Goal: Information Seeking & Learning: Learn about a topic

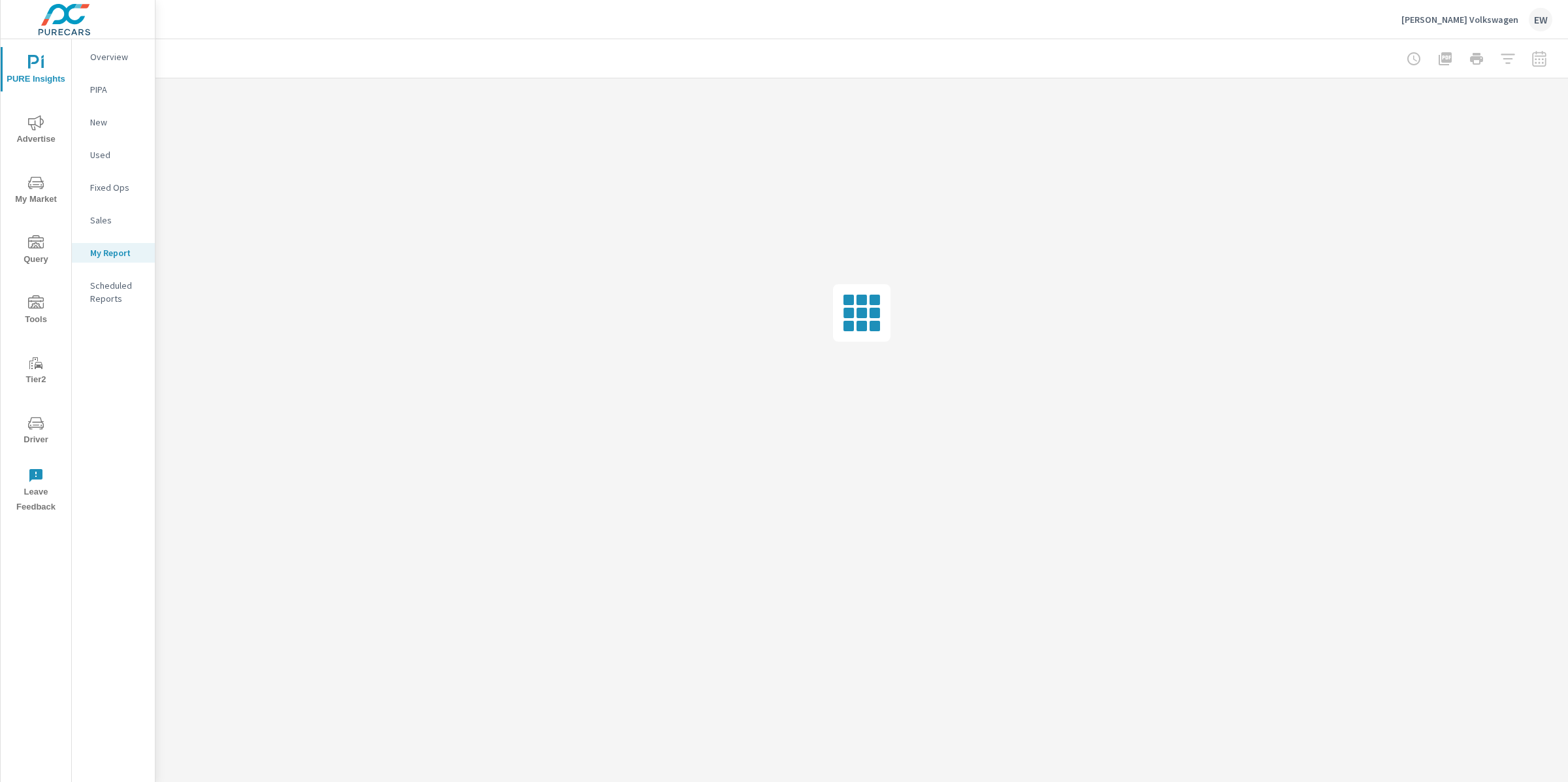
click at [1441, 19] on p "[PERSON_NAME] Volkswagen" at bounding box center [1460, 19] width 117 height 12
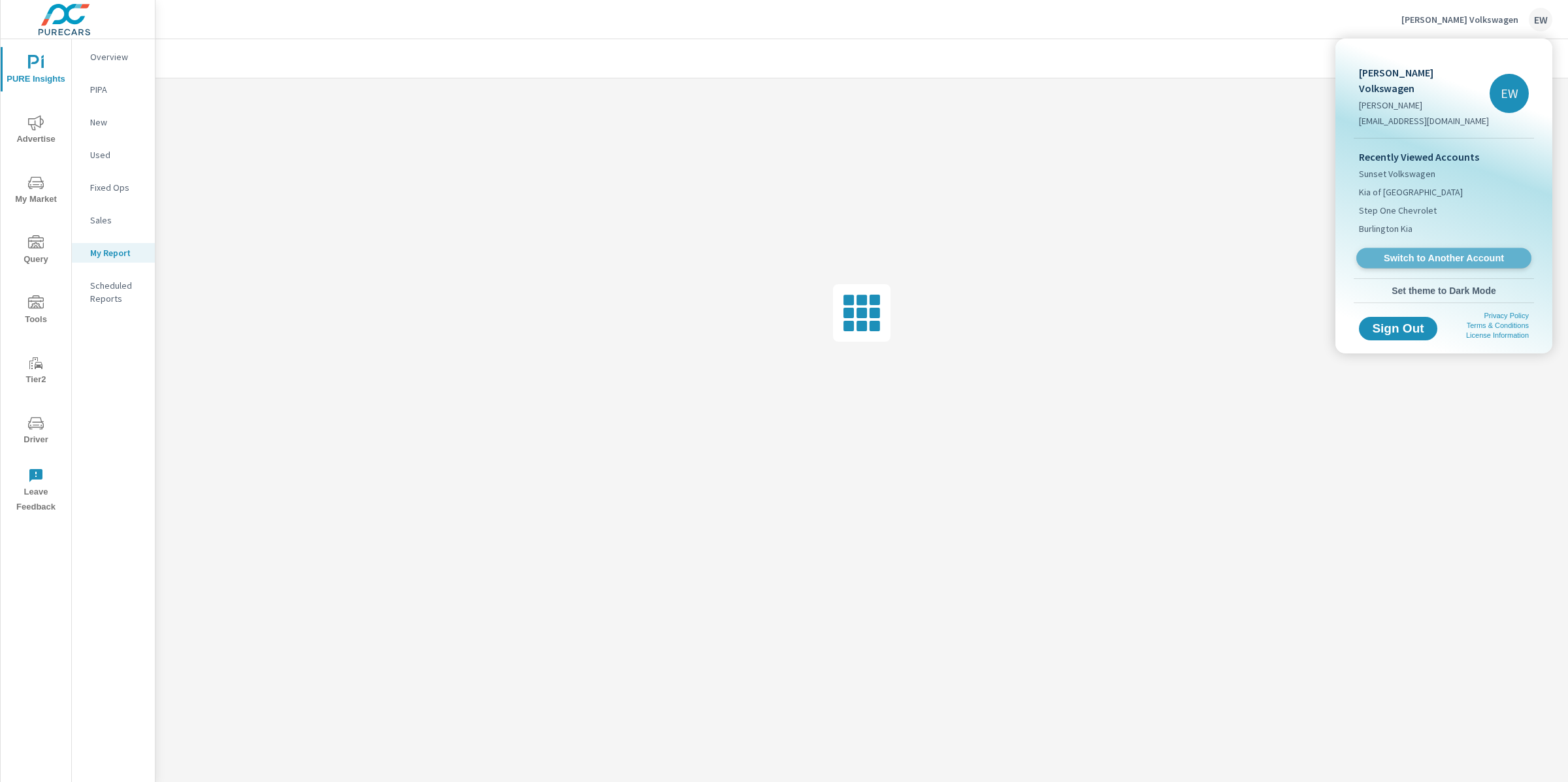
click at [1408, 262] on span "Switch to Another Account" at bounding box center [1444, 258] width 160 height 13
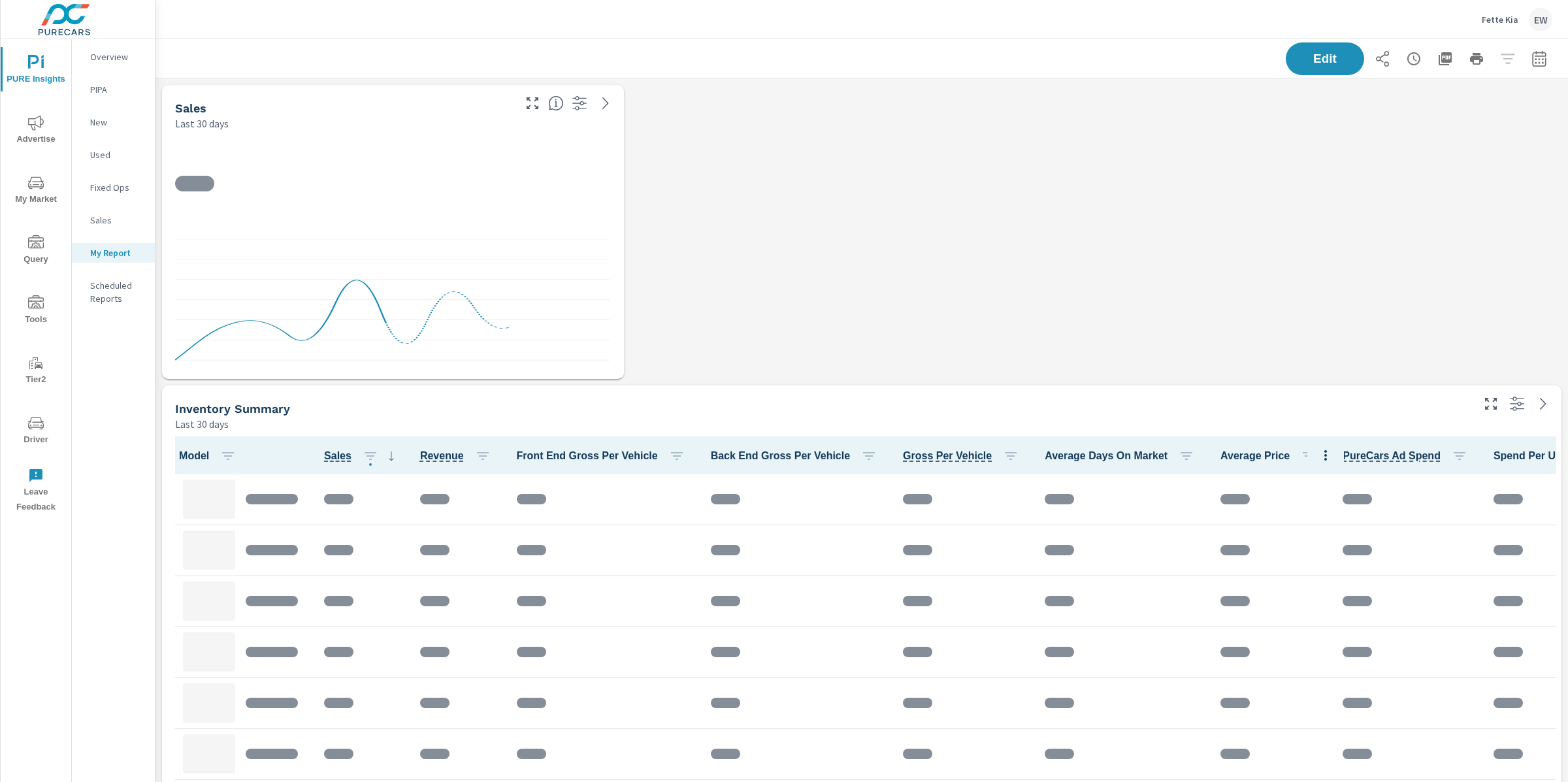
scroll to position [2437, 1426]
click at [93, 58] on p "Overview" at bounding box center [117, 56] width 54 height 13
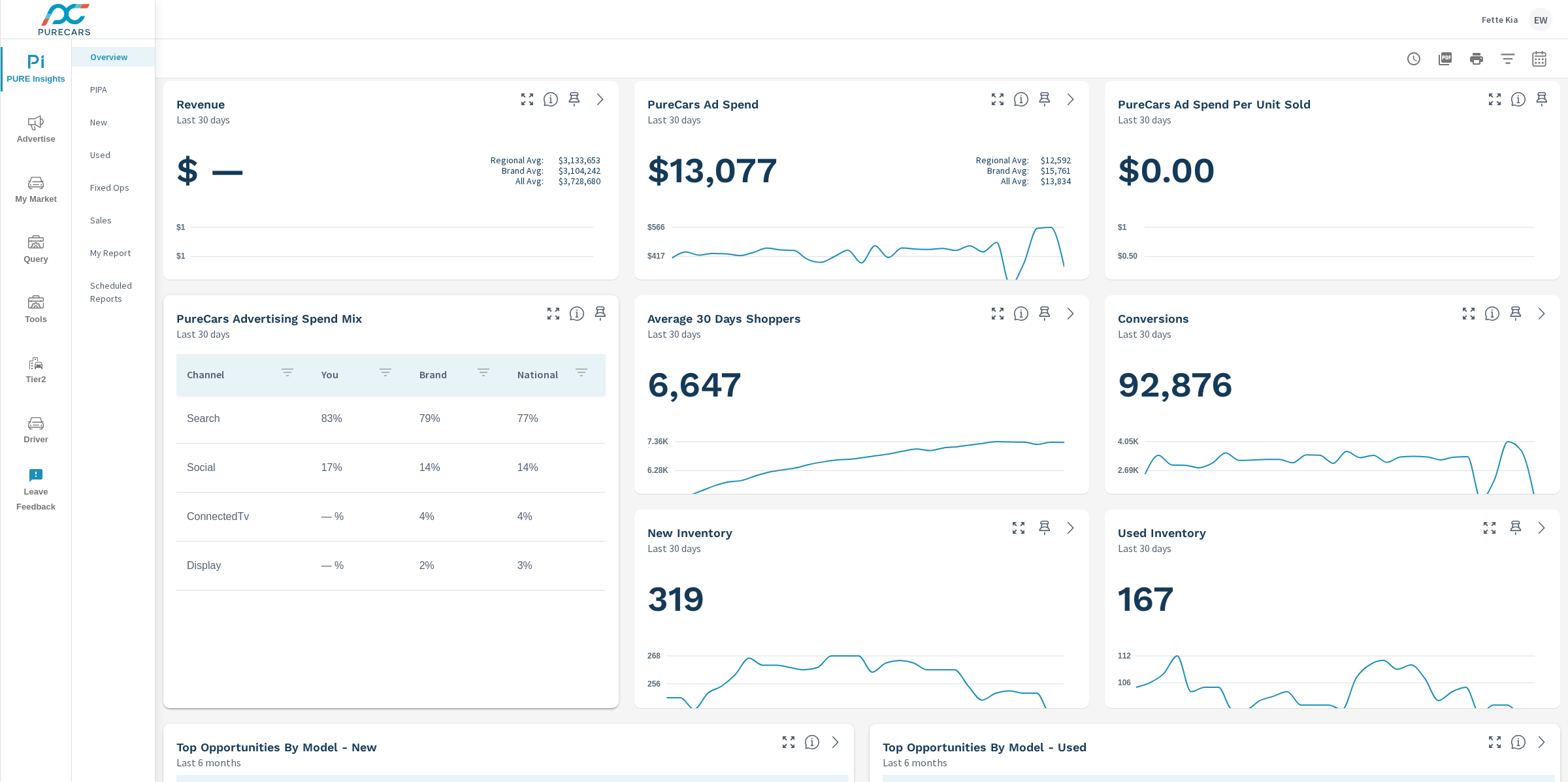
scroll to position [1, 0]
click at [30, 127] on icon "nav menu" at bounding box center [36, 123] width 16 height 16
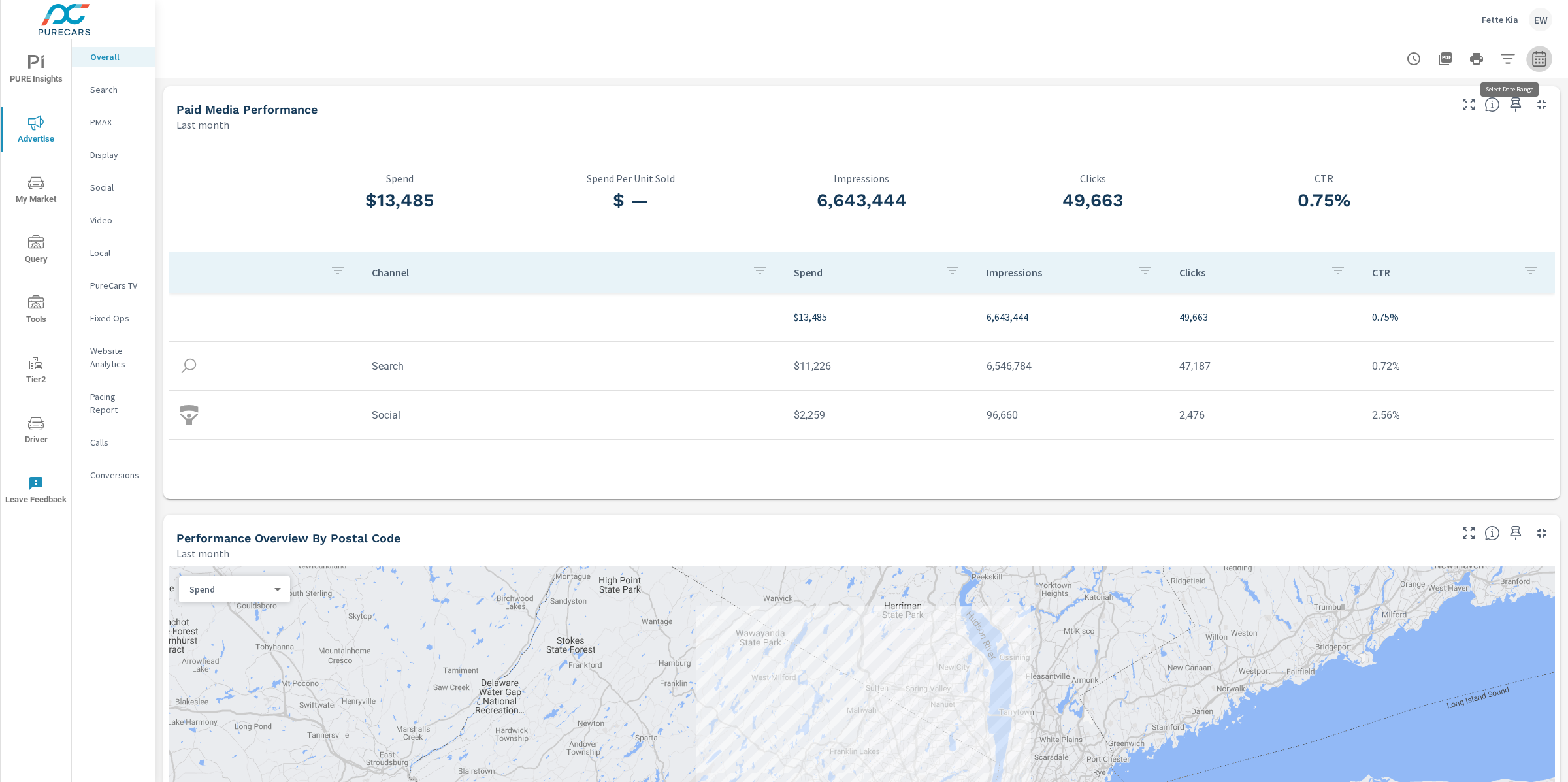
click at [1531, 56] on icon "button" at bounding box center [1539, 58] width 16 height 16
select select "Last month"
click at [1386, 112] on select "Custom Yesterday Last week Last 7 days Last 14 days Last 30 days Last 45 days L…" at bounding box center [1422, 115] width 130 height 26
click at [1357, 102] on select "Custom Yesterday Last week Last 7 days Last 14 days Last 30 days Last 45 days L…" at bounding box center [1422, 115] width 130 height 26
click at [1387, 155] on p "+ Add comparison" at bounding box center [1435, 148] width 167 height 16
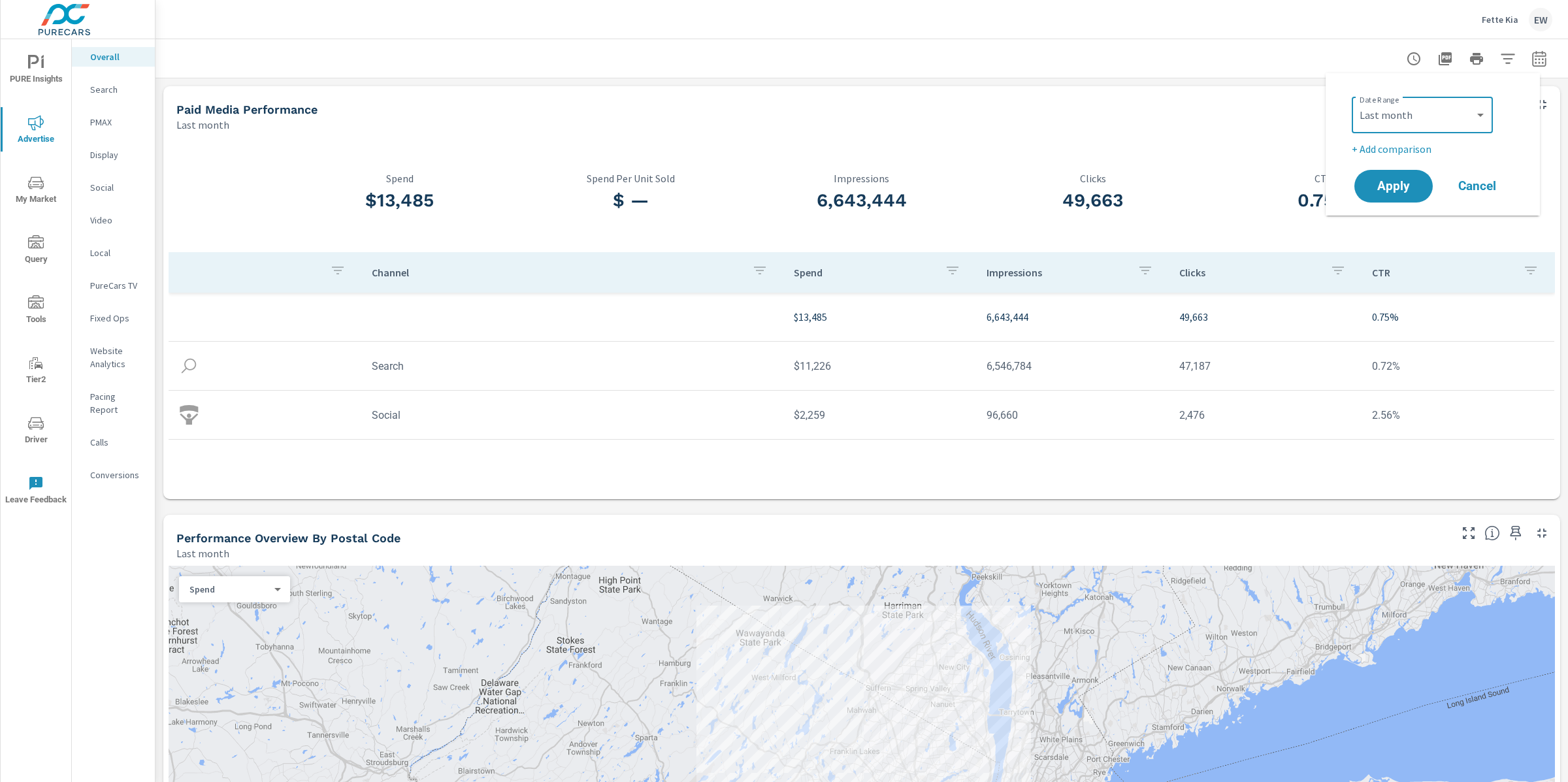
select select "Previous period"
click at [1388, 229] on span "Apply" at bounding box center [1394, 223] width 54 height 13
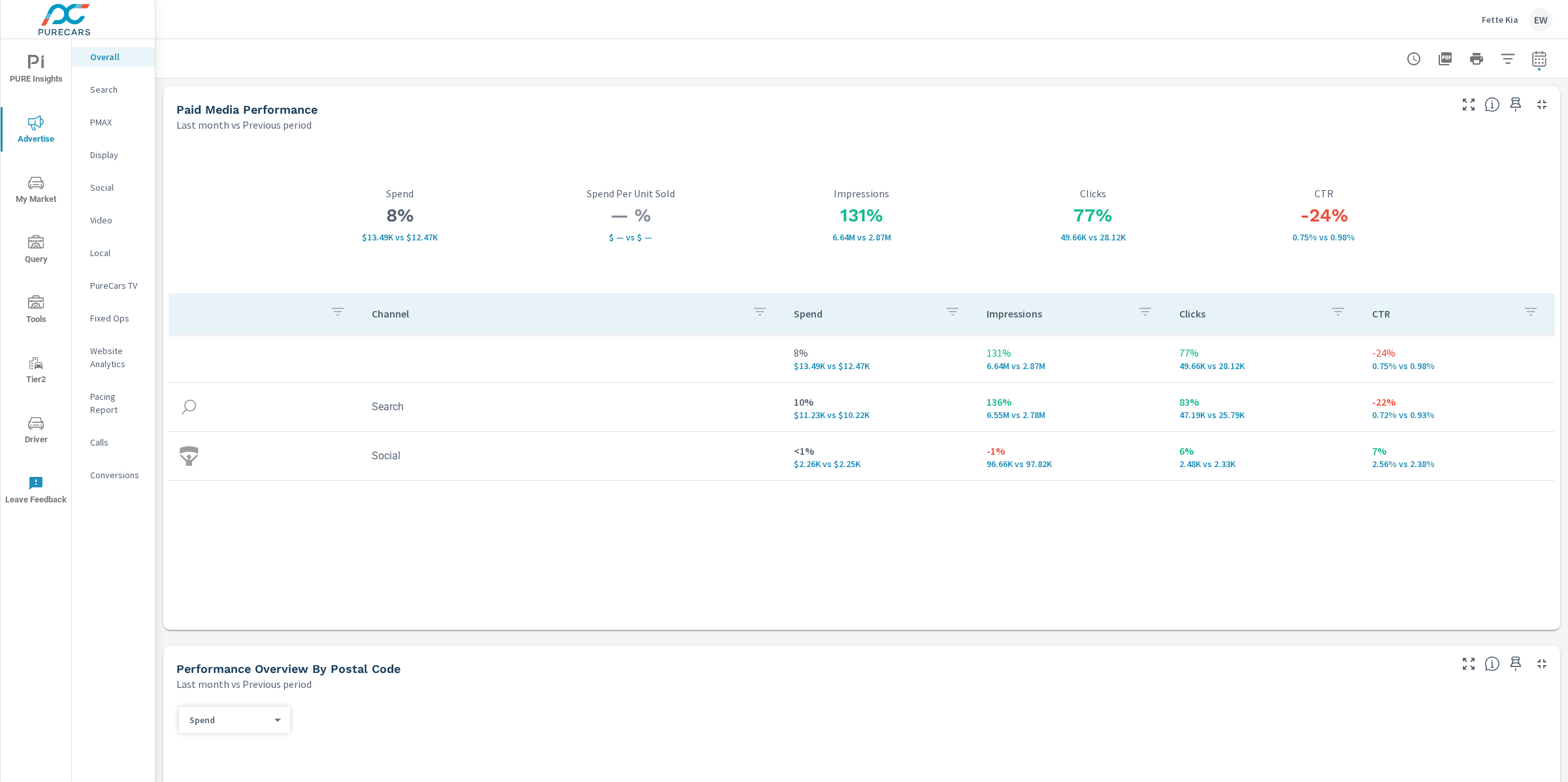
click at [550, 34] on div "Fette Kia EW" at bounding box center [862, 19] width 1381 height 38
click at [1506, 19] on p "Fette Kia" at bounding box center [1500, 19] width 37 height 12
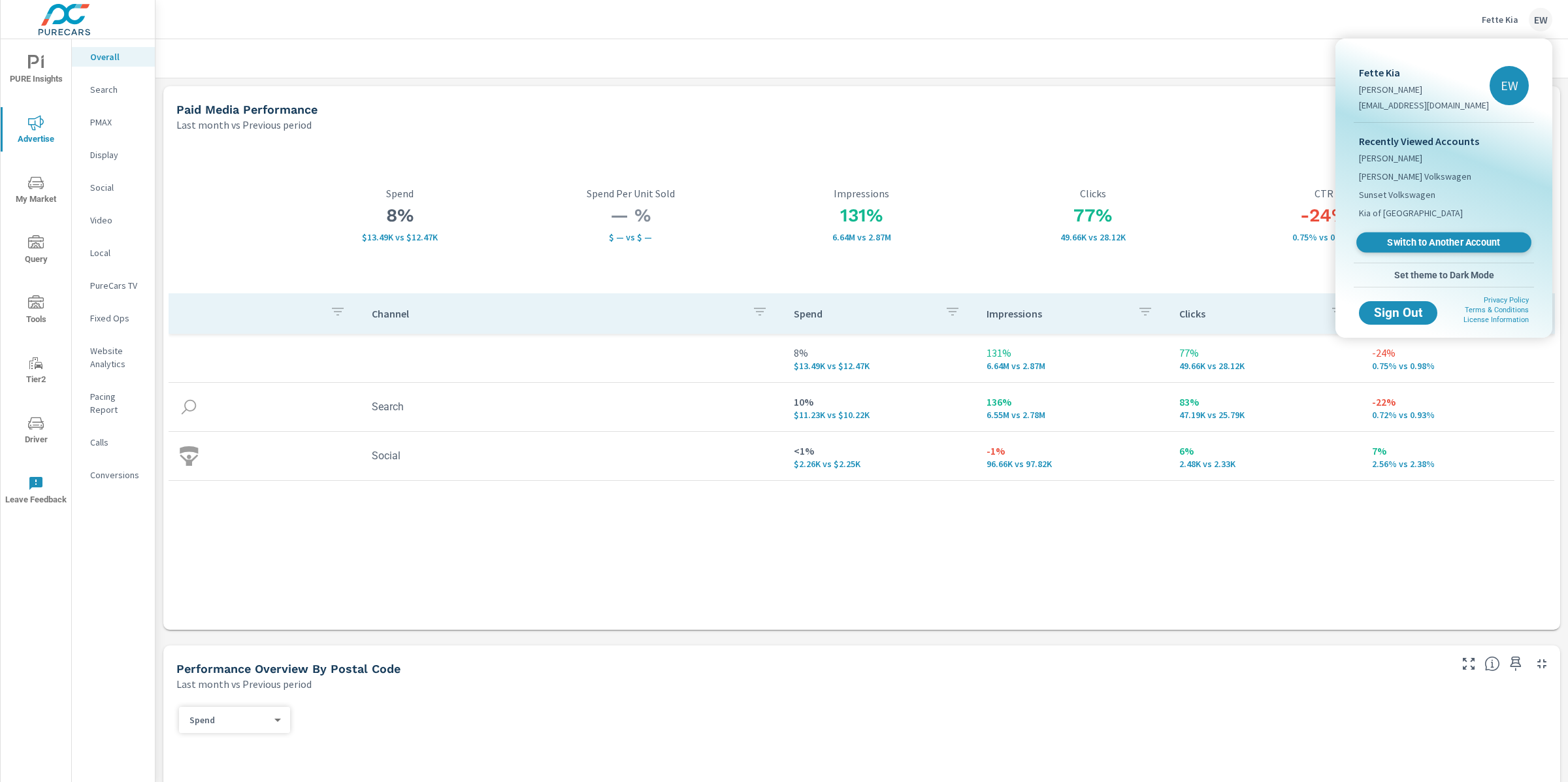
click at [1406, 249] on span "Switch to Another Account" at bounding box center [1444, 243] width 160 height 13
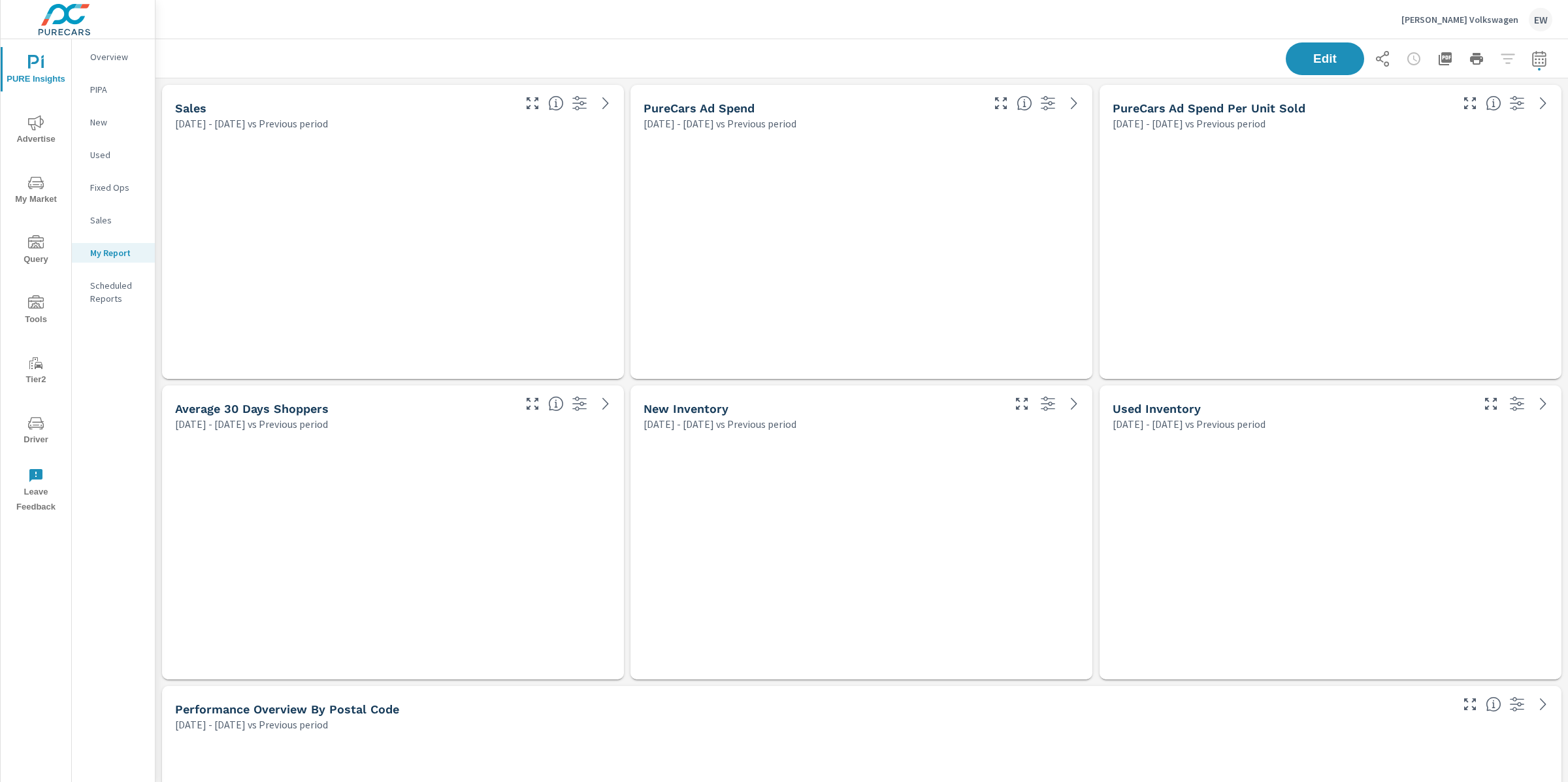
scroll to position [4841, 1426]
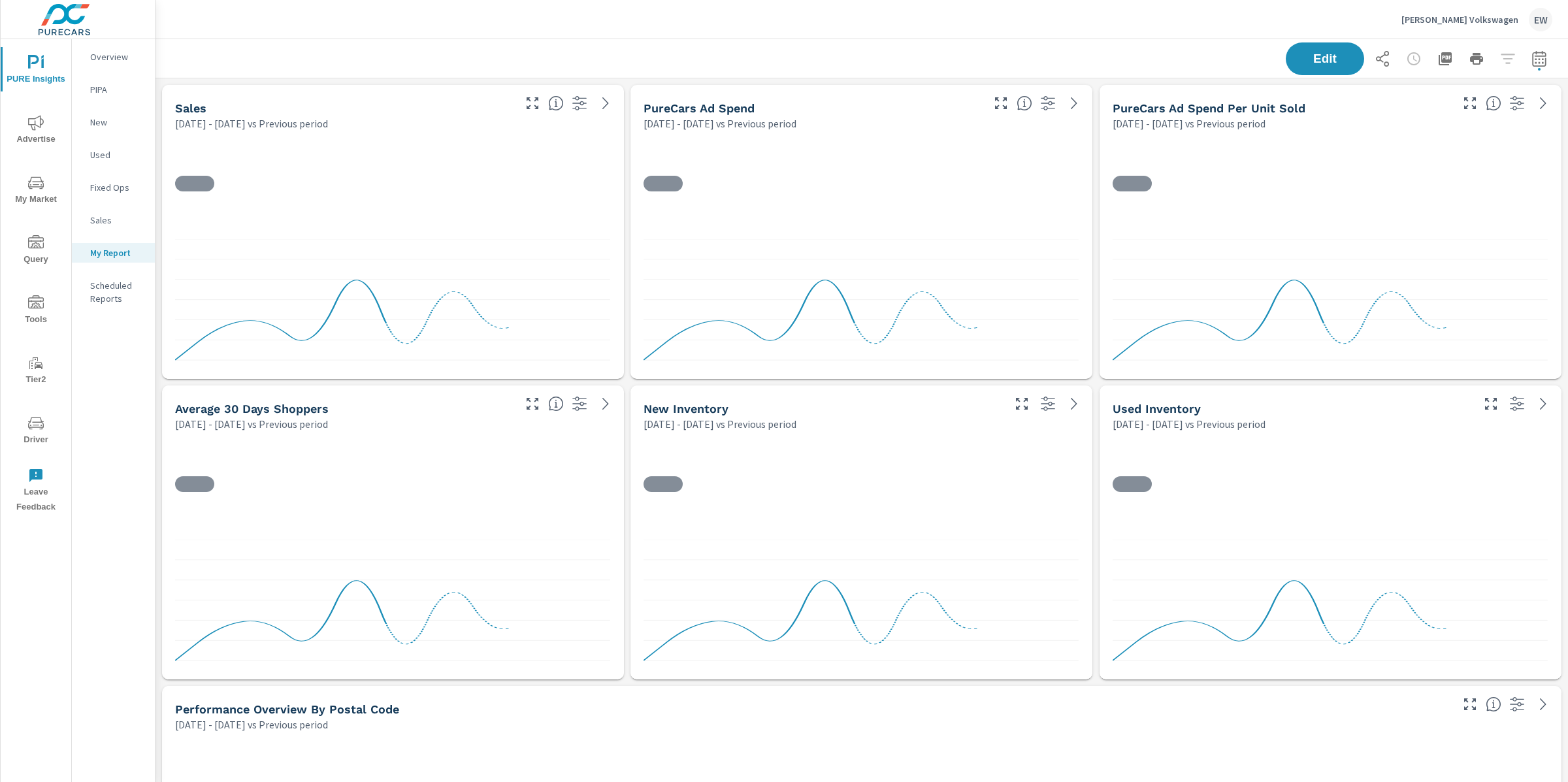
click at [1474, 17] on p "[PERSON_NAME] Volkswagen" at bounding box center [1460, 19] width 117 height 12
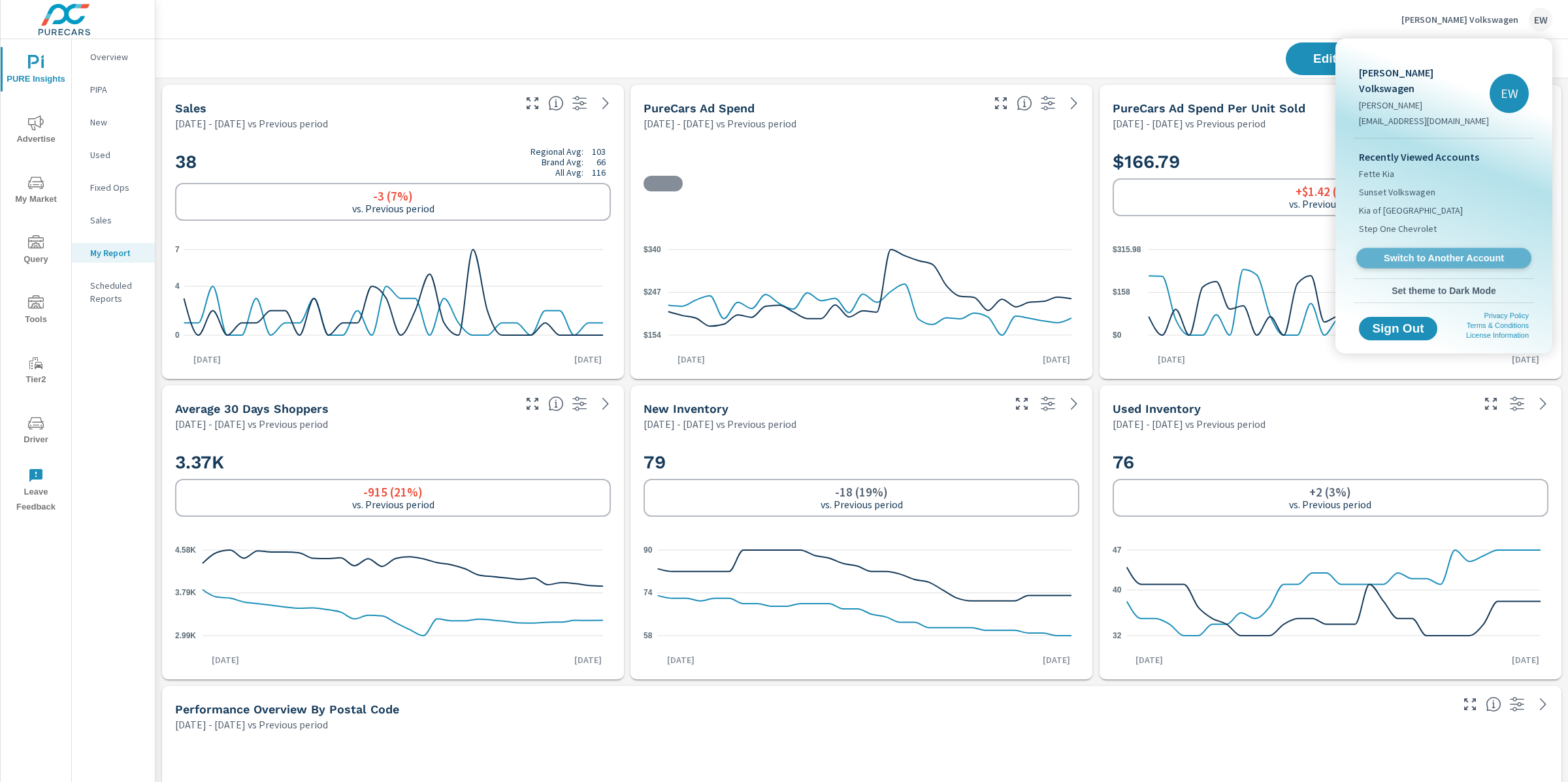
click at [1398, 264] on span "Switch to Another Account" at bounding box center [1444, 258] width 160 height 13
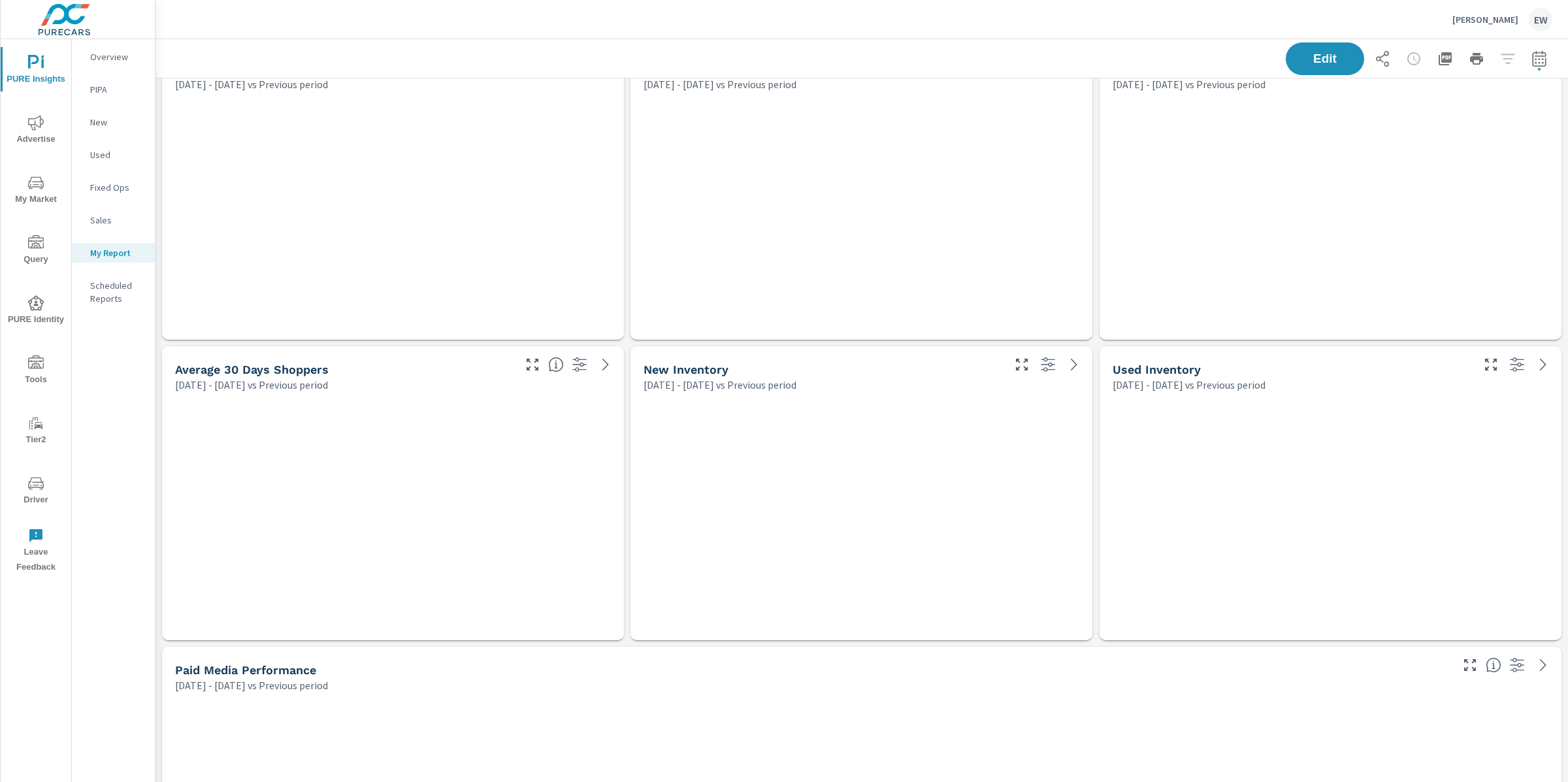
scroll to position [3639, 1426]
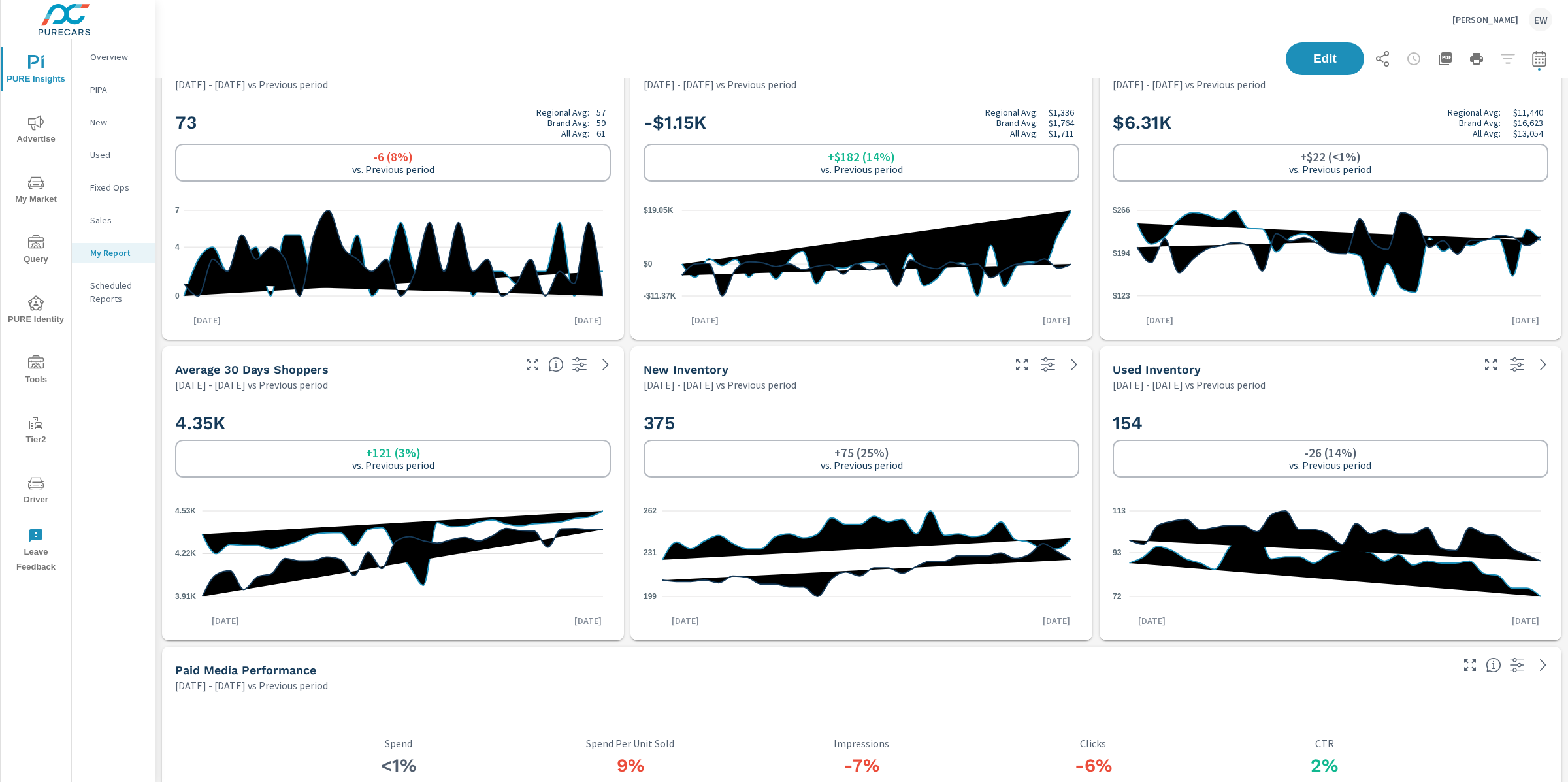
click at [1531, 55] on icon "button" at bounding box center [1539, 58] width 16 height 16
select select "Previous period"
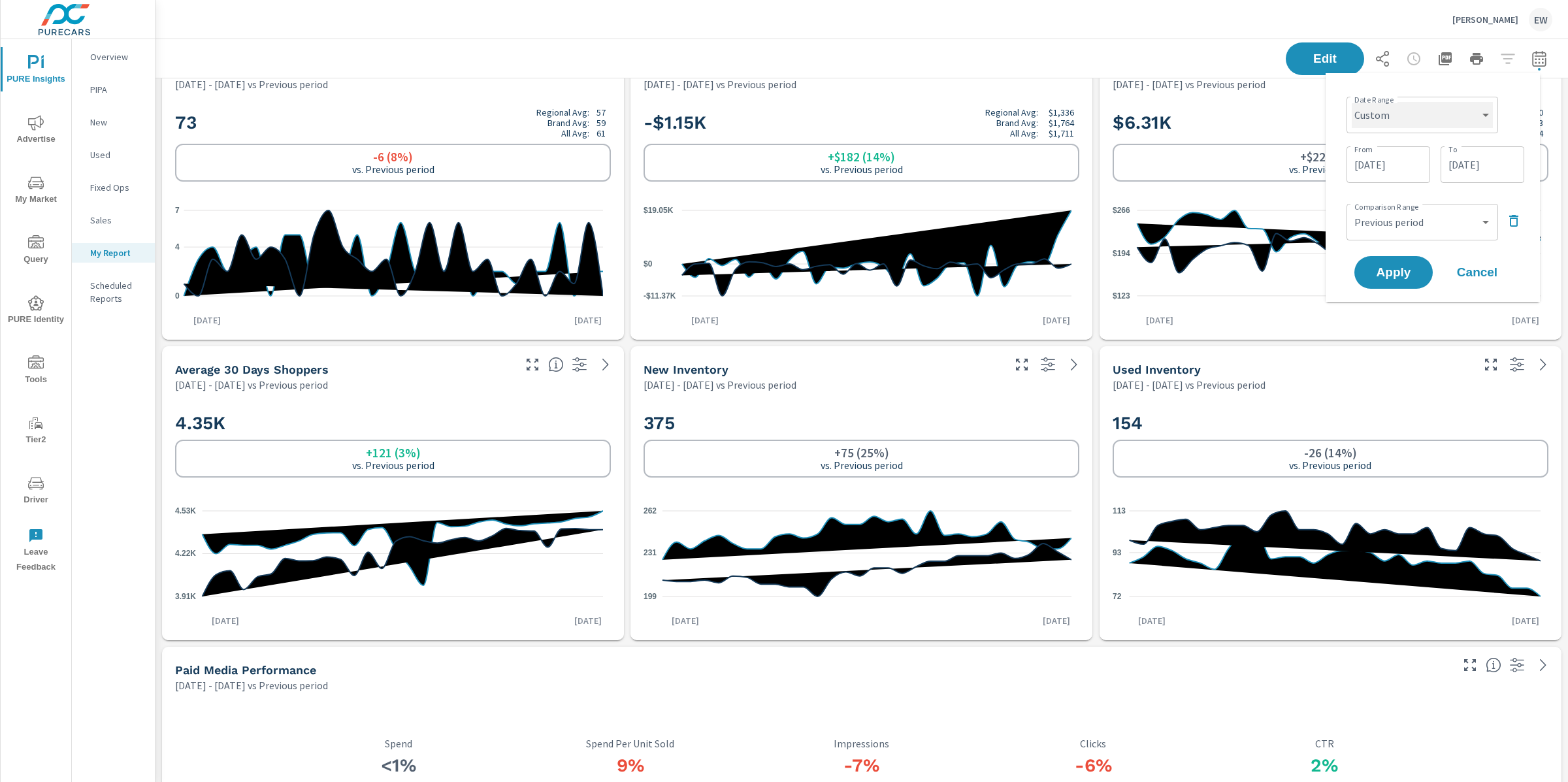
click at [1376, 128] on select "Custom Yesterday Last week Last 7 days Last 14 days Last 30 days Last 45 days L…" at bounding box center [1422, 115] width 141 height 26
click at [1352, 102] on select "Custom Yesterday Last week Last 7 days Last 14 days Last 30 days Last 45 days L…" at bounding box center [1422, 115] width 141 height 26
select select "Last month"
click at [1391, 229] on span "Apply" at bounding box center [1394, 223] width 54 height 13
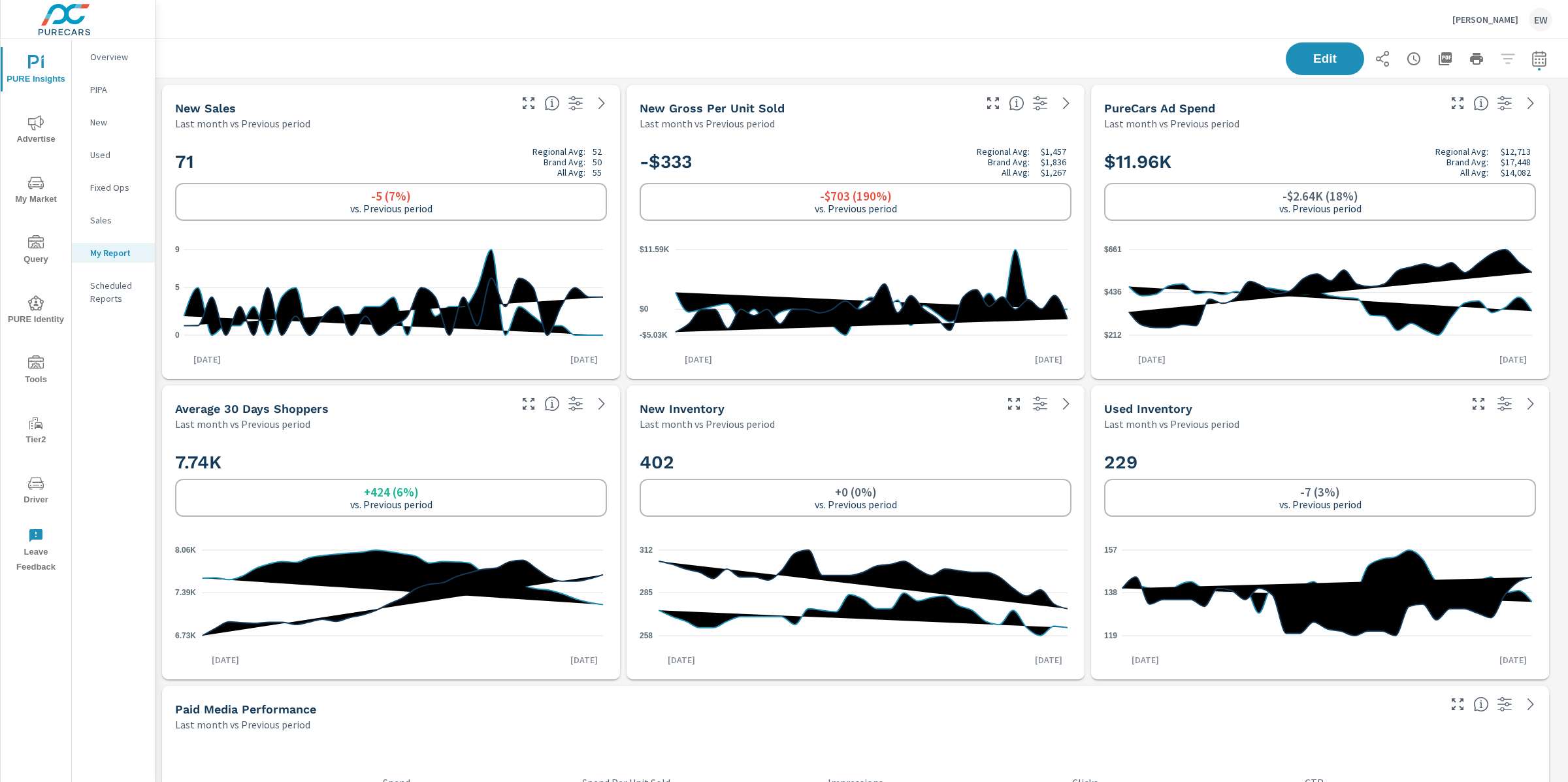
scroll to position [1, 0]
click at [124, 57] on p "Overview" at bounding box center [117, 56] width 54 height 13
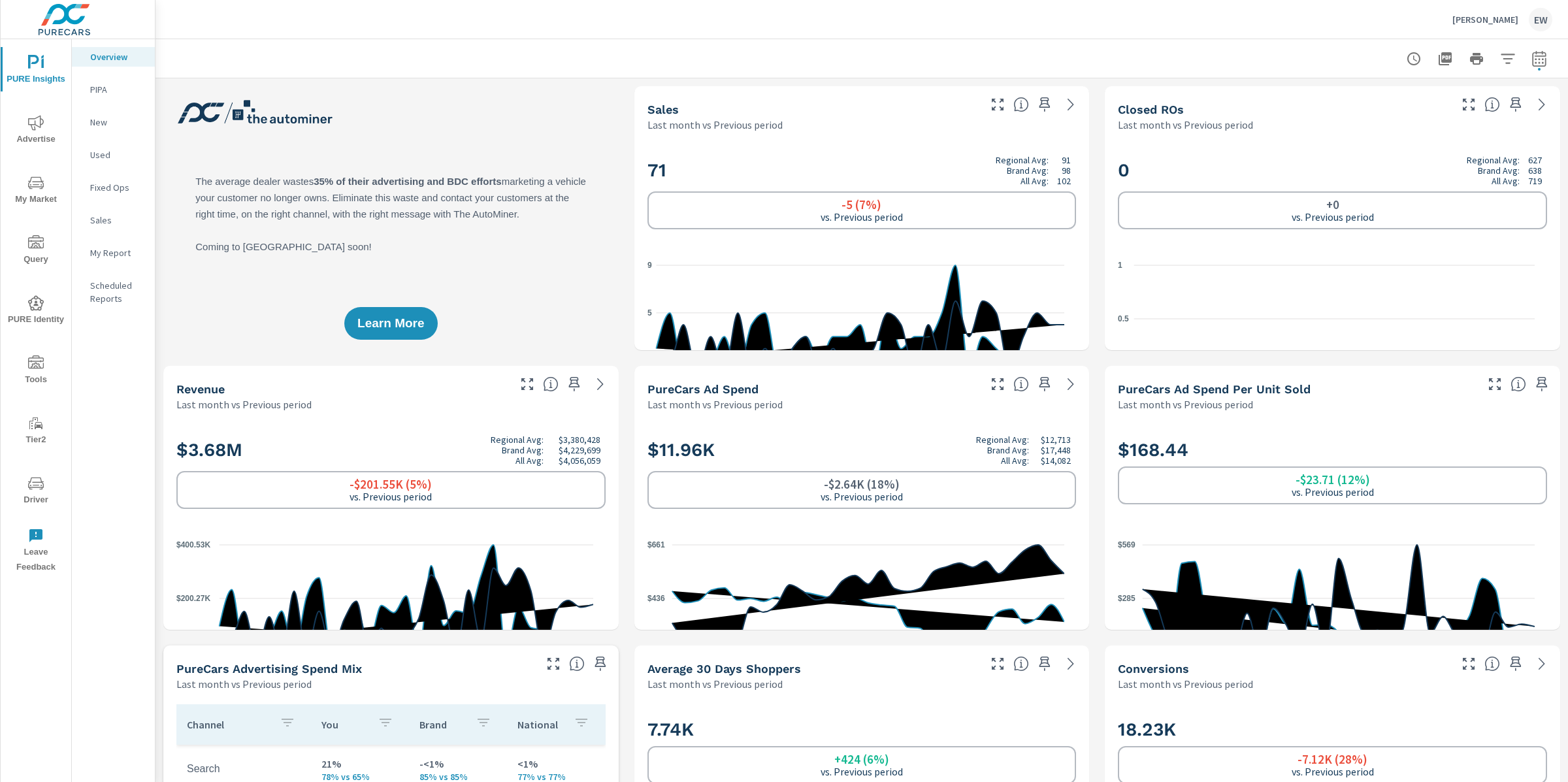
scroll to position [1, 0]
click at [47, 121] on span "Advertise" at bounding box center [36, 131] width 63 height 32
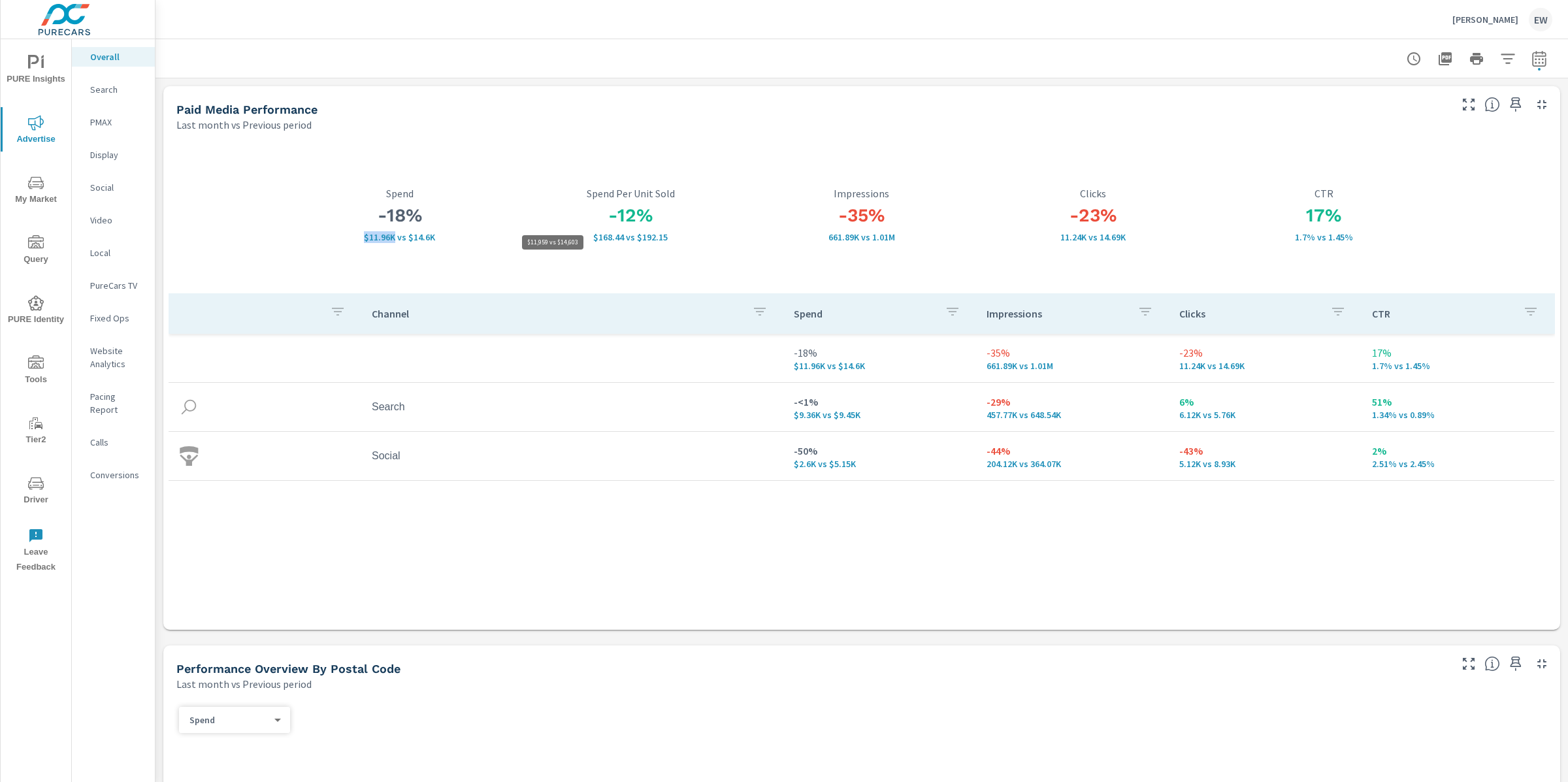
drag, startPoint x: 395, startPoint y: 243, endPoint x: 359, endPoint y: 243, distance: 36.0
click at [359, 243] on p "$11.96K vs $14.6K" at bounding box center [400, 237] width 231 height 10
click at [379, 254] on div "-18% $11.96K vs $14.6K Spend" at bounding box center [400, 215] width 231 height 157
click at [38, 72] on span "PURE Insights" at bounding box center [36, 70] width 63 height 32
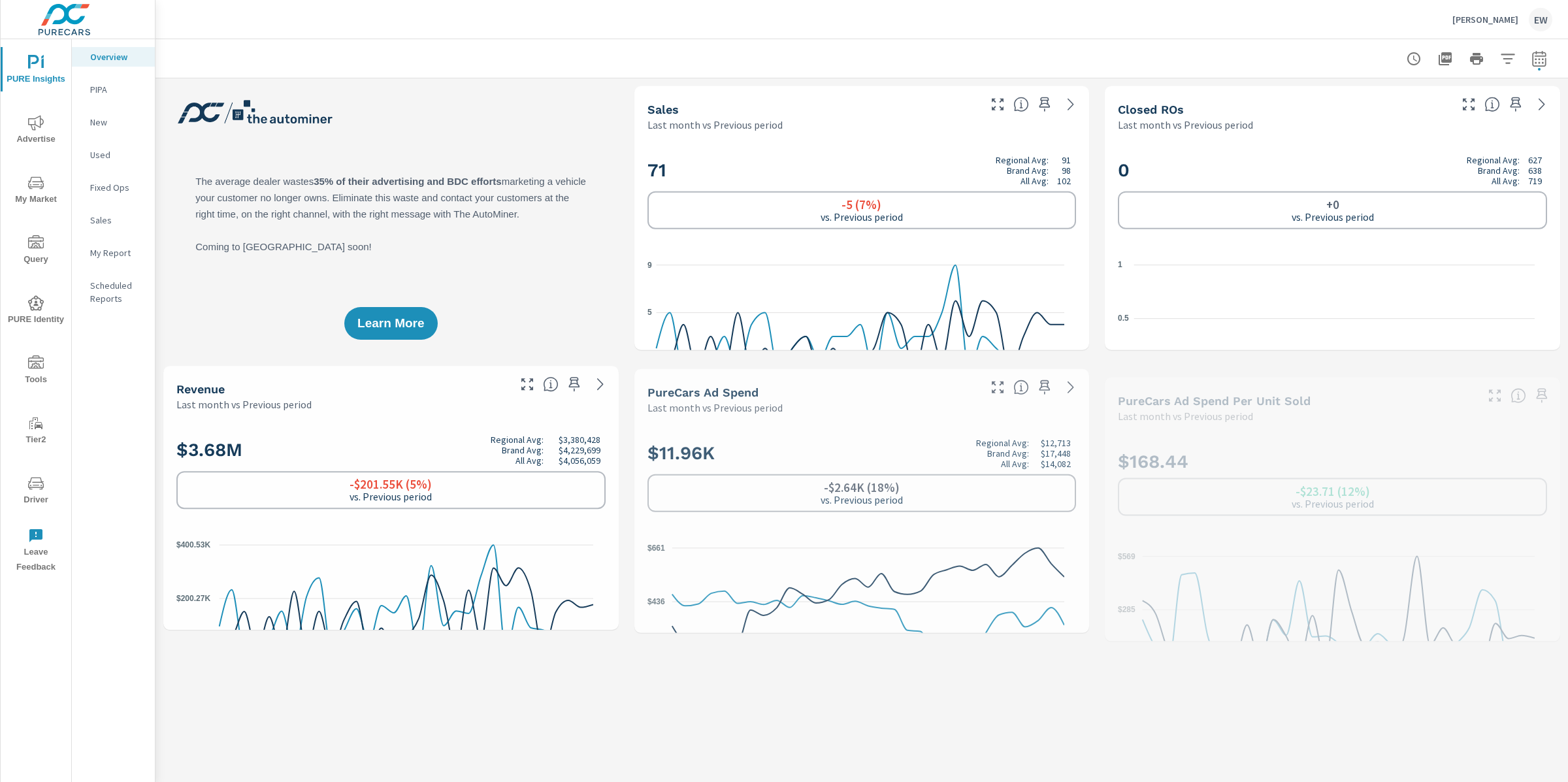
scroll to position [1, 0]
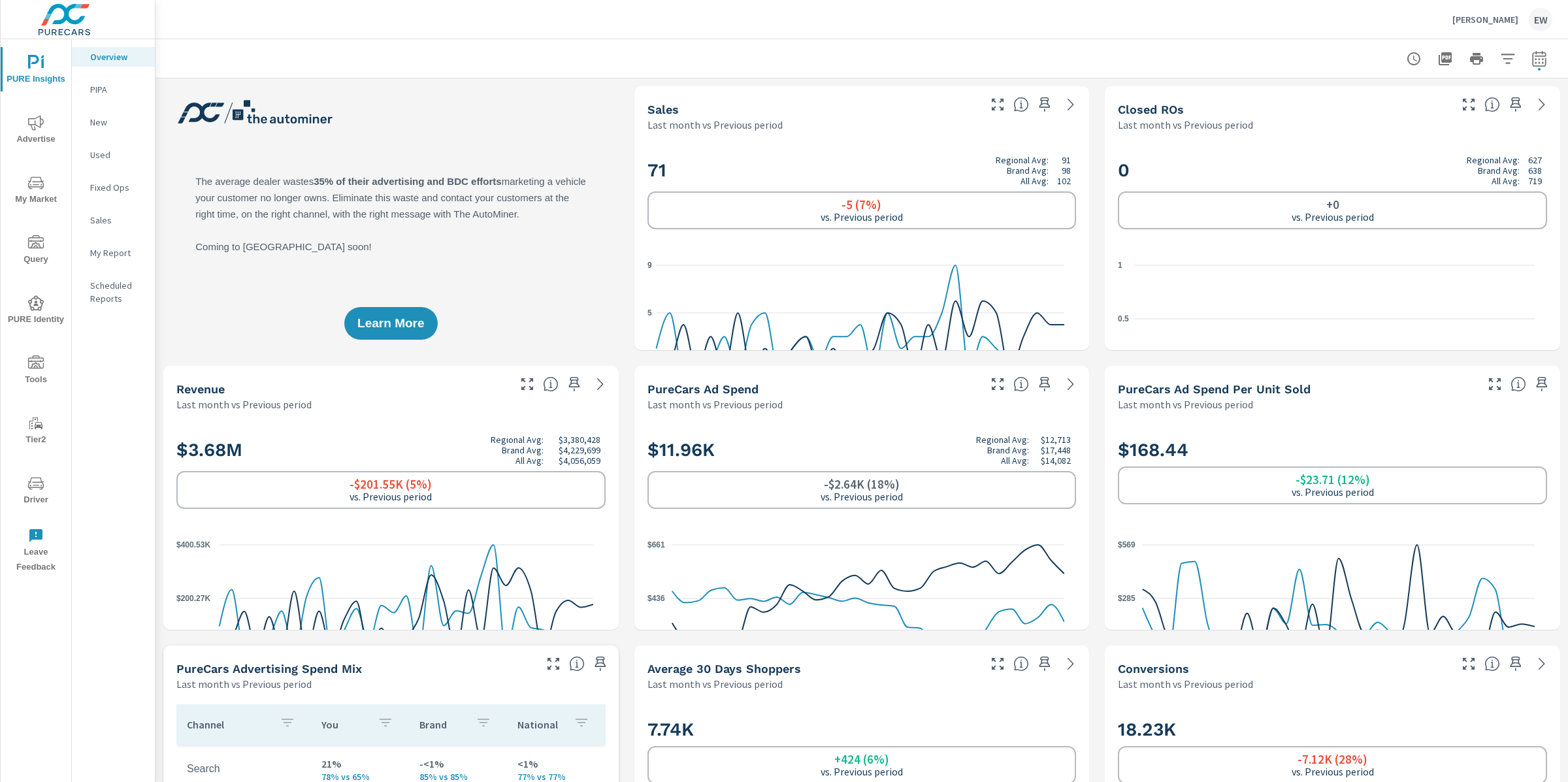
drag, startPoint x: 38, startPoint y: 443, endPoint x: 33, endPoint y: 469, distance: 26.5
click at [33, 465] on div "PURE Insights Advertise My Market Query PURE Identity Tools Tier2 Driver Leave …" at bounding box center [36, 309] width 70 height 541
click at [33, 480] on icon "nav menu" at bounding box center [36, 483] width 16 height 16
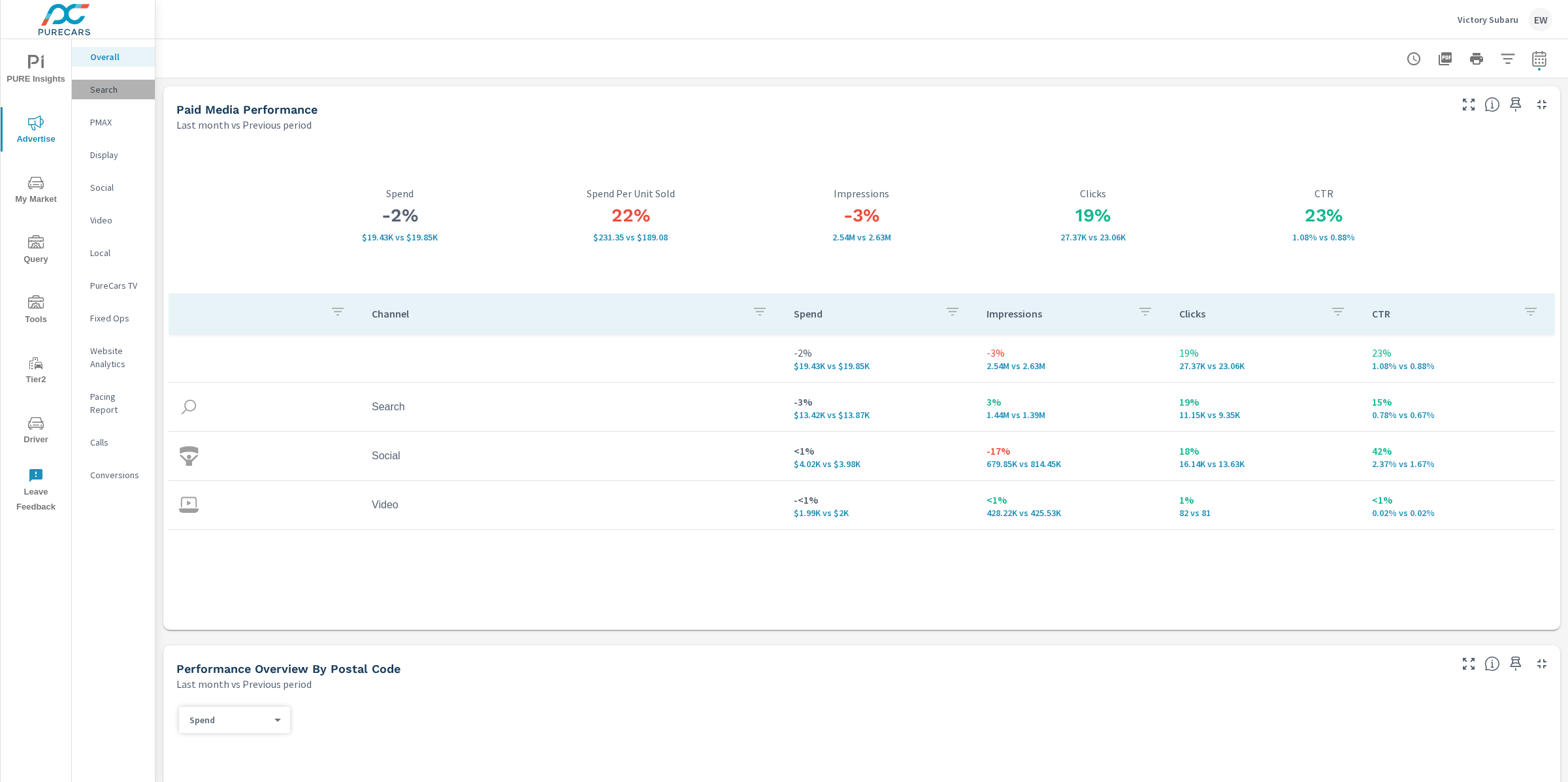
click at [105, 95] on p "Search" at bounding box center [117, 89] width 54 height 13
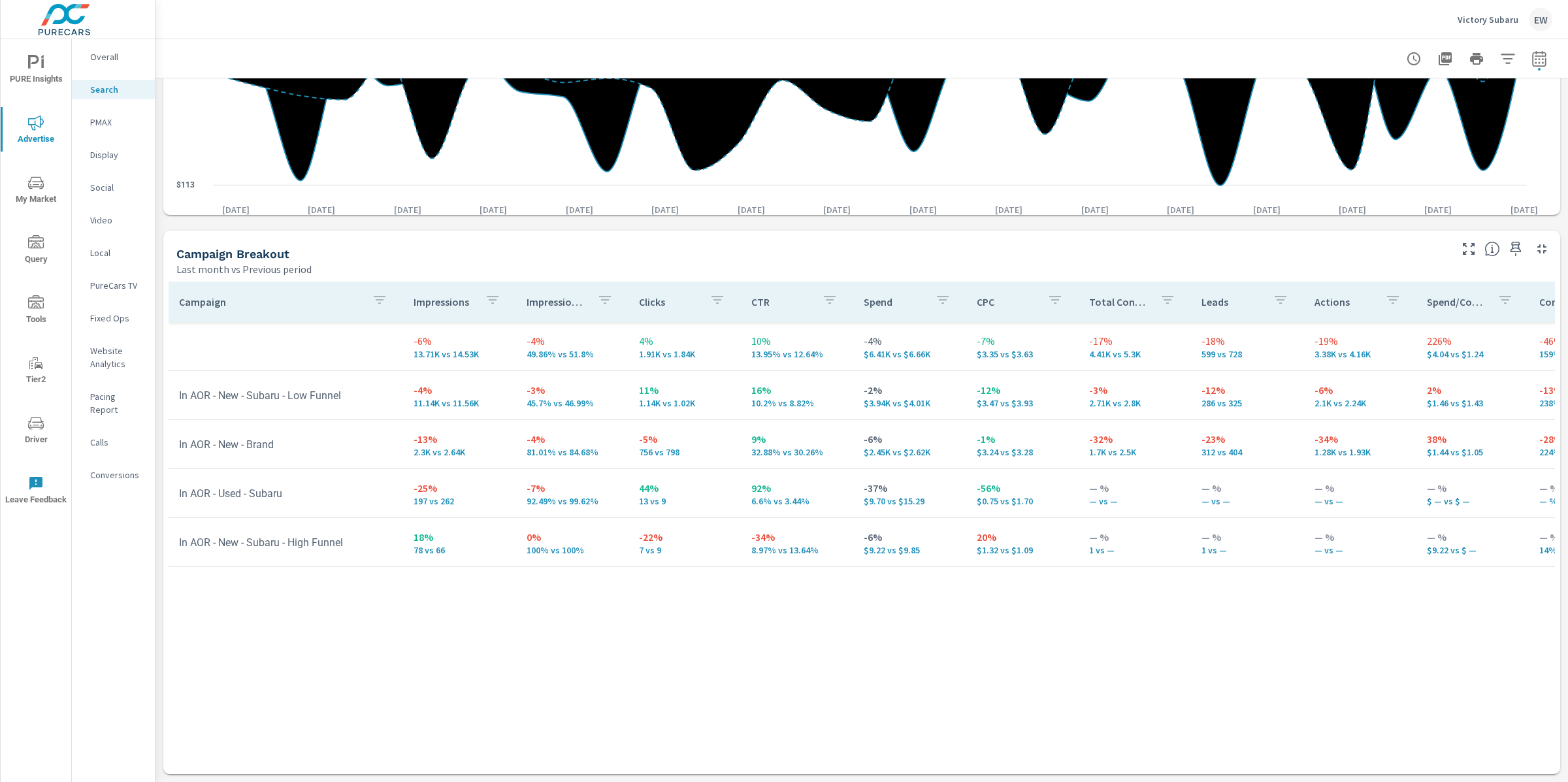
scroll to position [1367, 0]
click at [108, 129] on p "PMAX" at bounding box center [117, 121] width 54 height 13
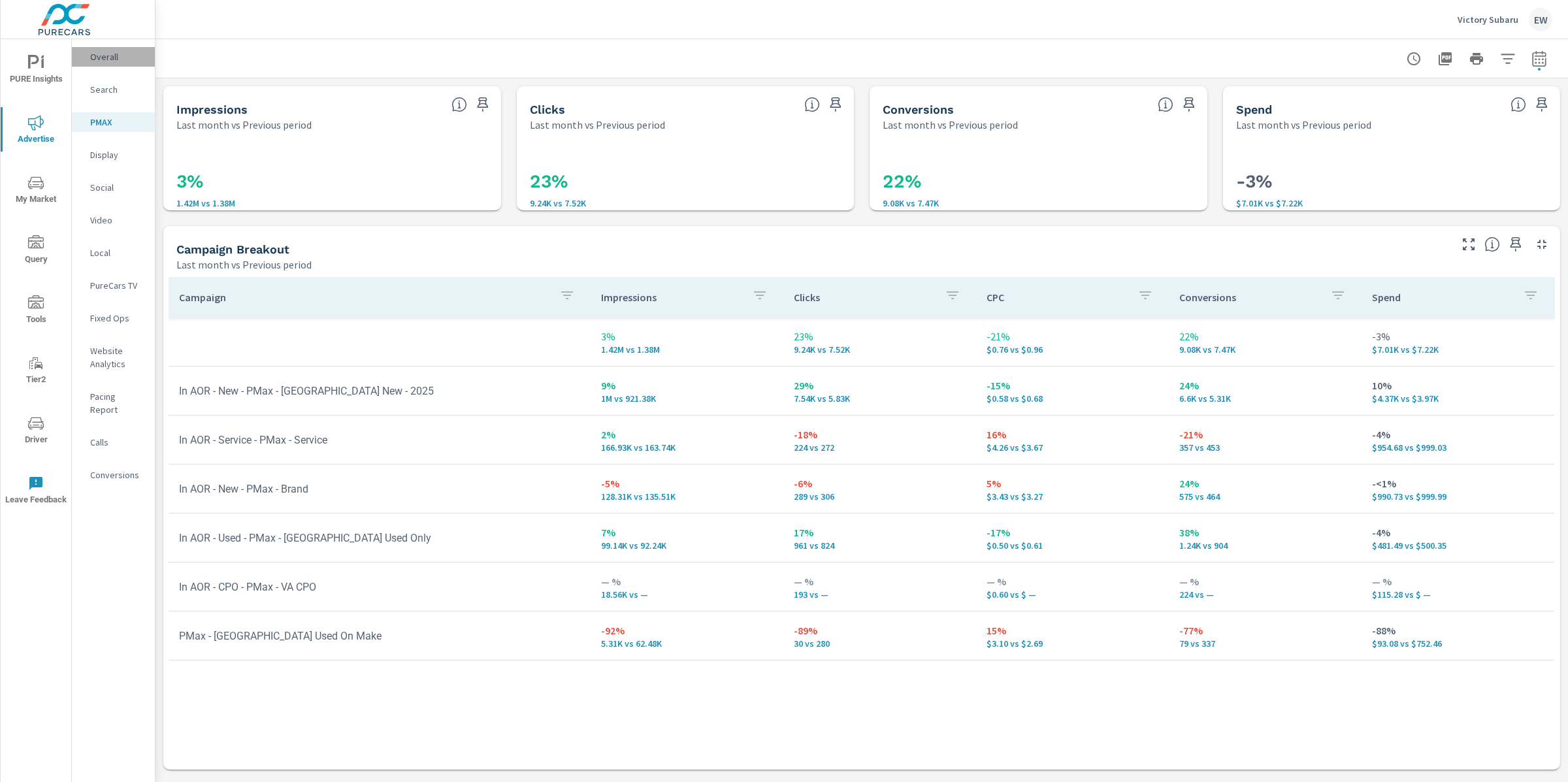
click at [110, 57] on p "Overall" at bounding box center [117, 56] width 54 height 13
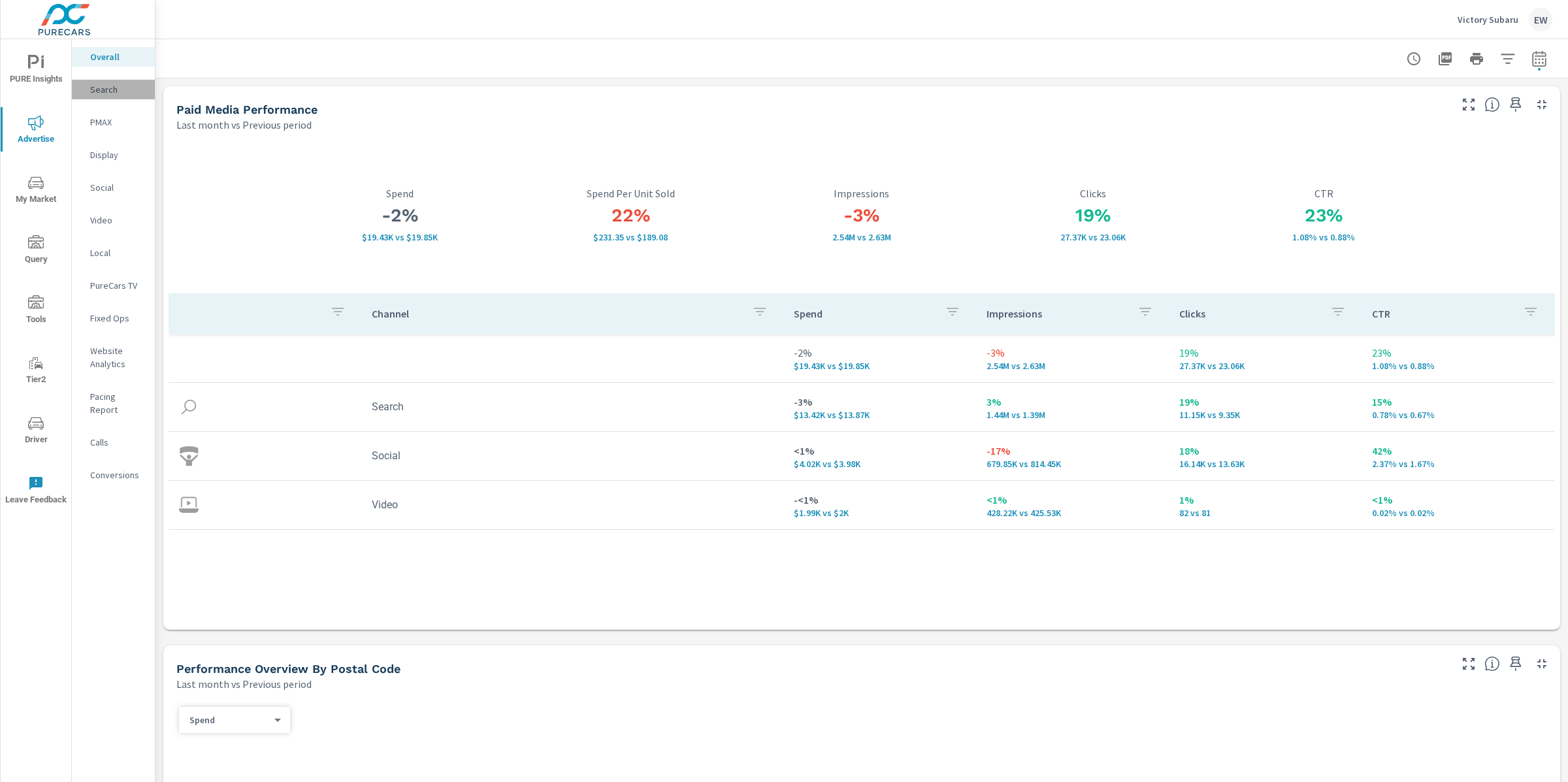
click at [109, 95] on p "Search" at bounding box center [117, 89] width 54 height 13
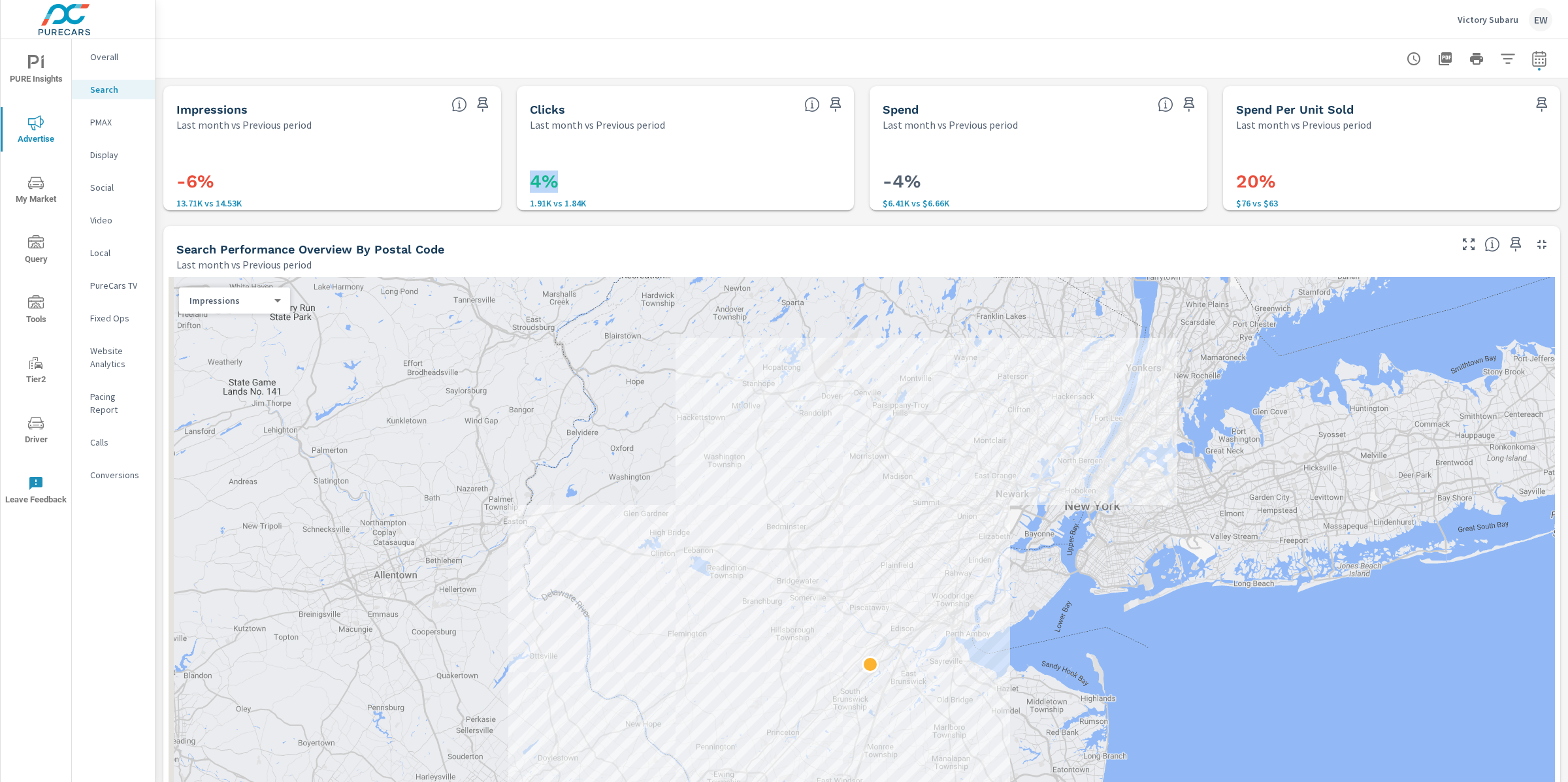
drag, startPoint x: 529, startPoint y: 187, endPoint x: 577, endPoint y: 187, distance: 48.0
click at [564, 187] on div "4% 1.91K vs 1.84K" at bounding box center [685, 187] width 327 height 100
click at [550, 217] on div "4% 1.91K vs 1.84K" at bounding box center [686, 187] width 312 height 84
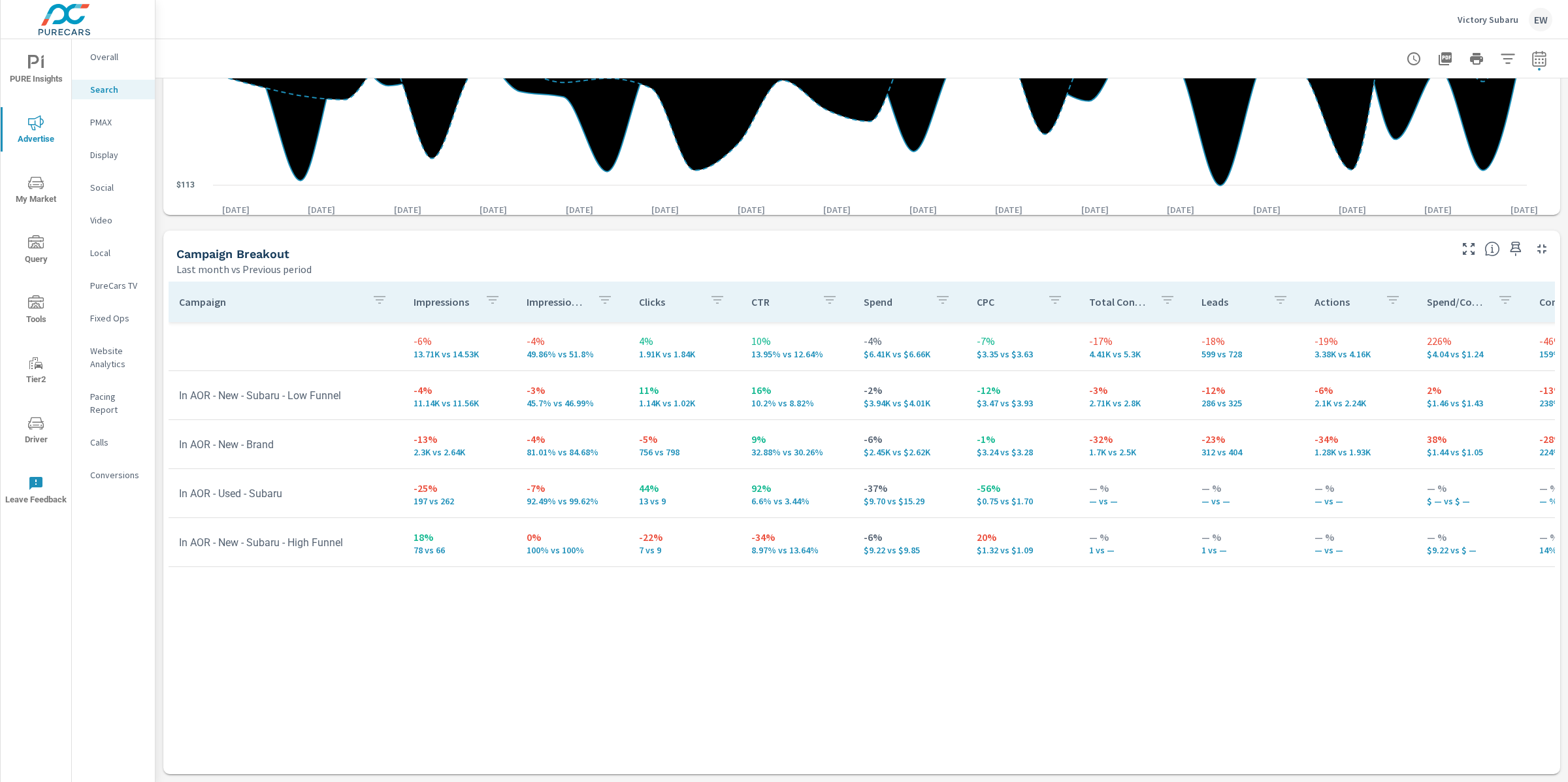
scroll to position [1568, 0]
click at [110, 129] on p "PMAX" at bounding box center [117, 121] width 54 height 13
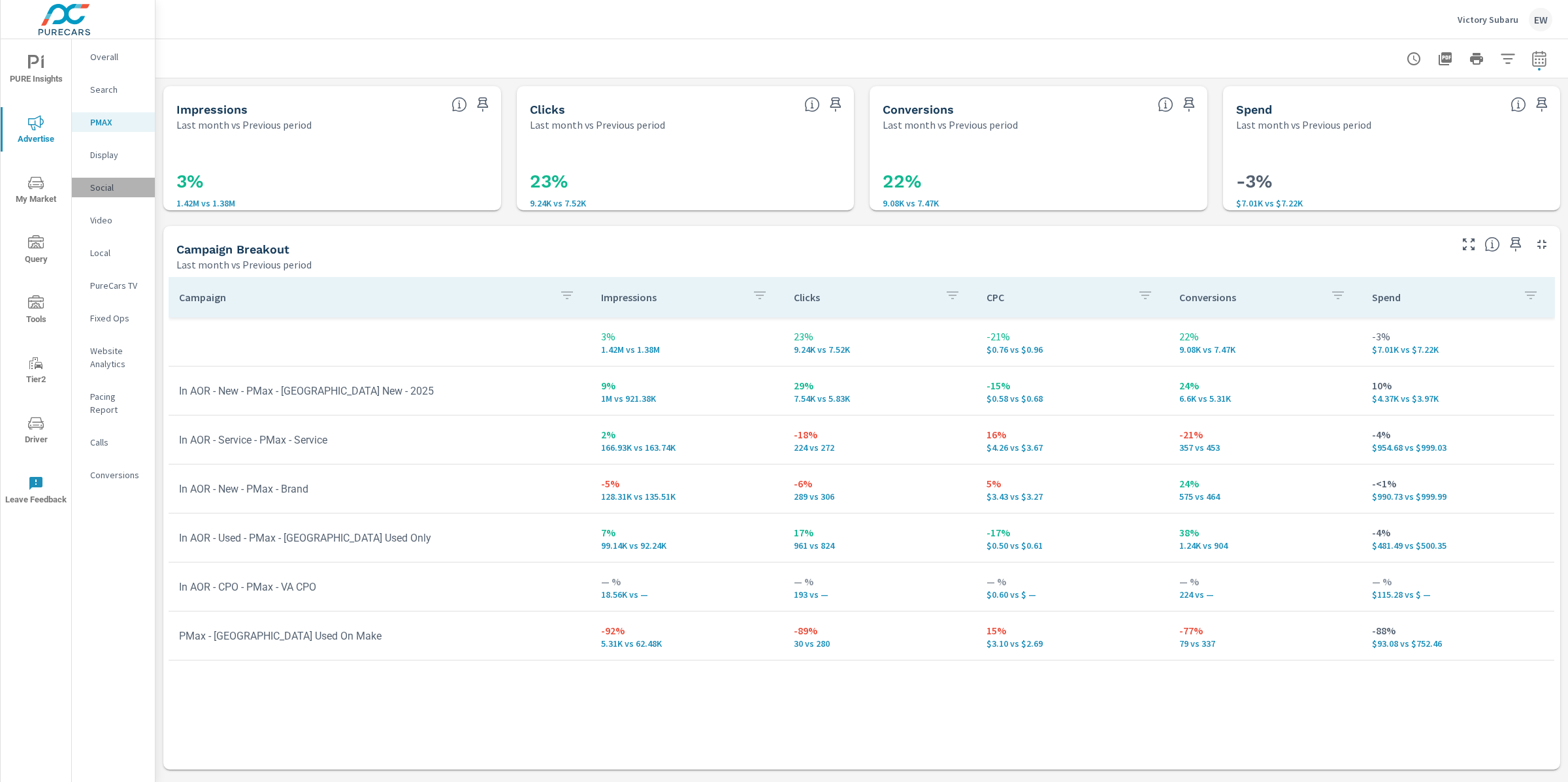
click at [108, 193] on div "Social" at bounding box center [113, 187] width 83 height 19
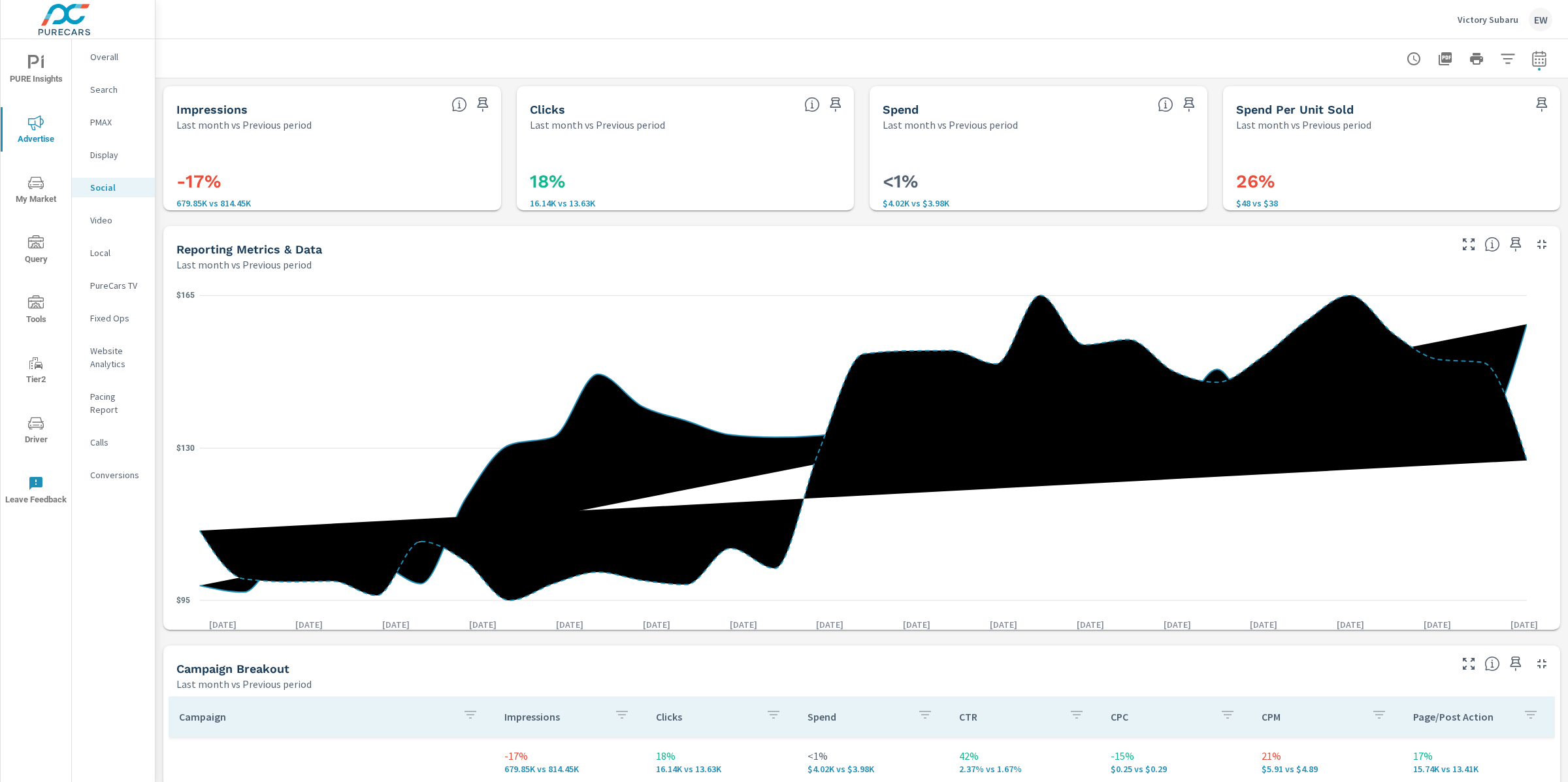
click at [160, 456] on div "Impressions Last month vs Previous period -17% 679.85K vs 814.45K Clicks Last m…" at bounding box center [862, 638] width 1412 height 1119
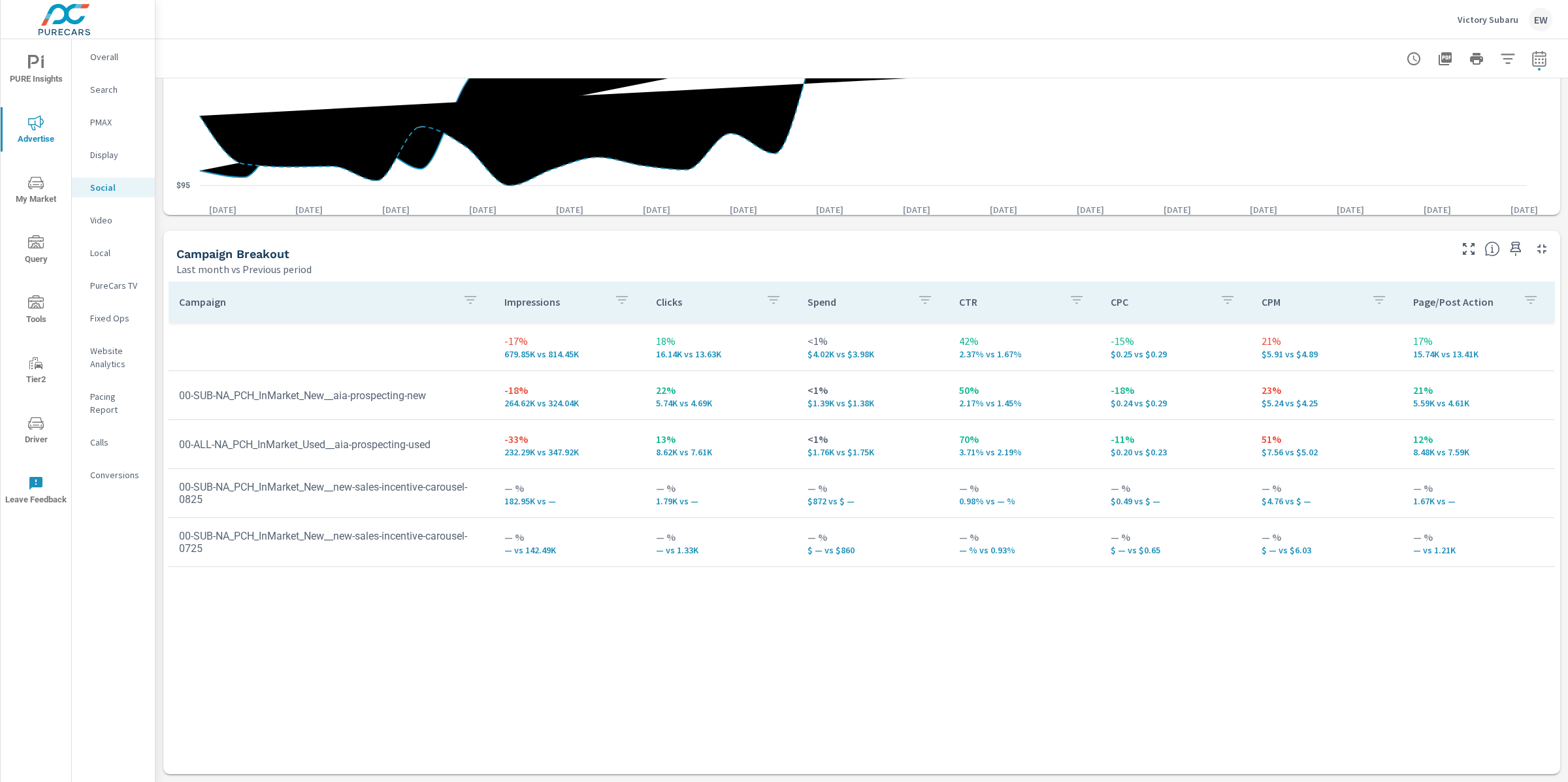
scroll to position [607, 0]
click at [110, 227] on p "Video" at bounding box center [117, 219] width 54 height 13
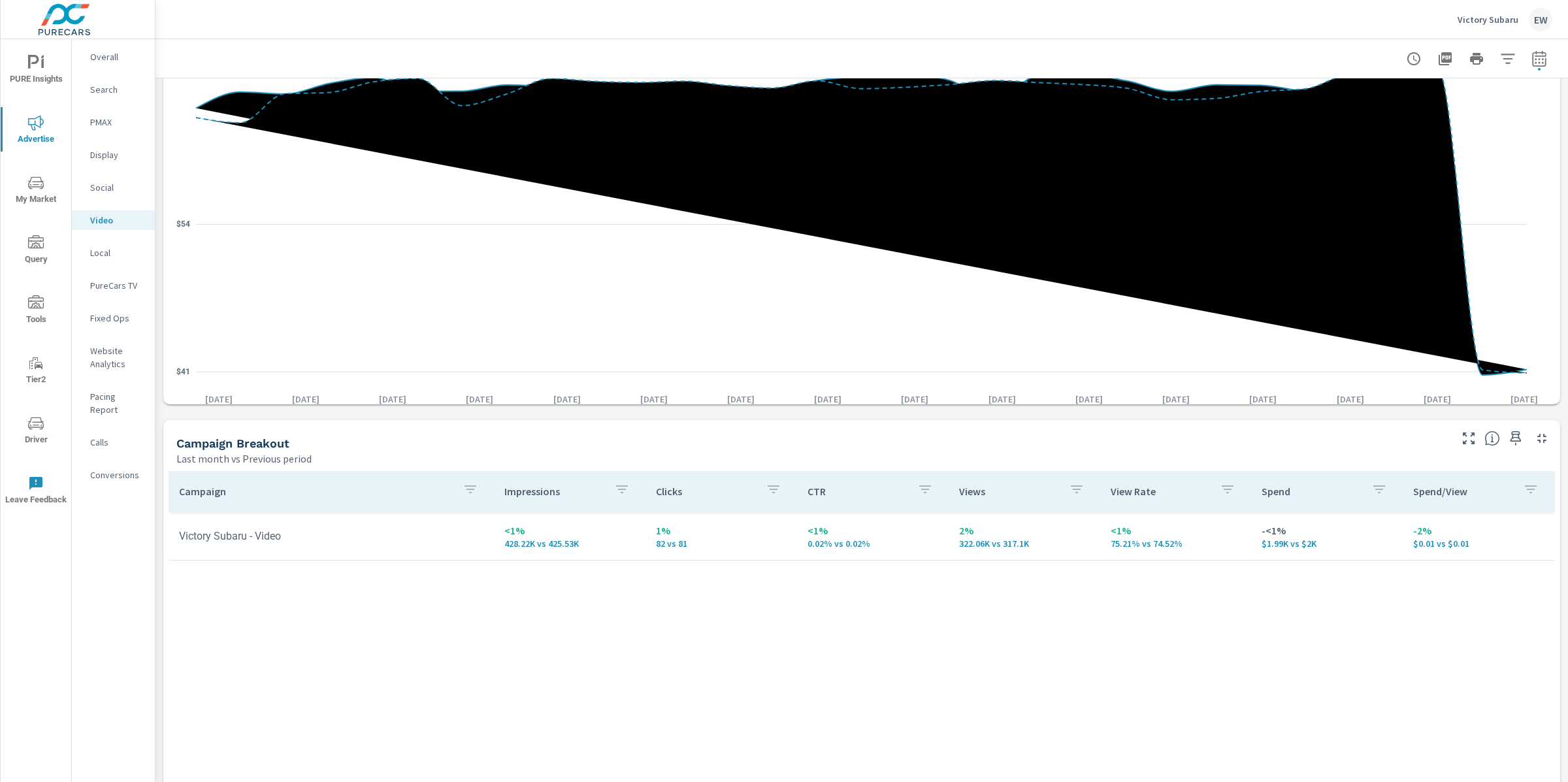
scroll to position [536, 0]
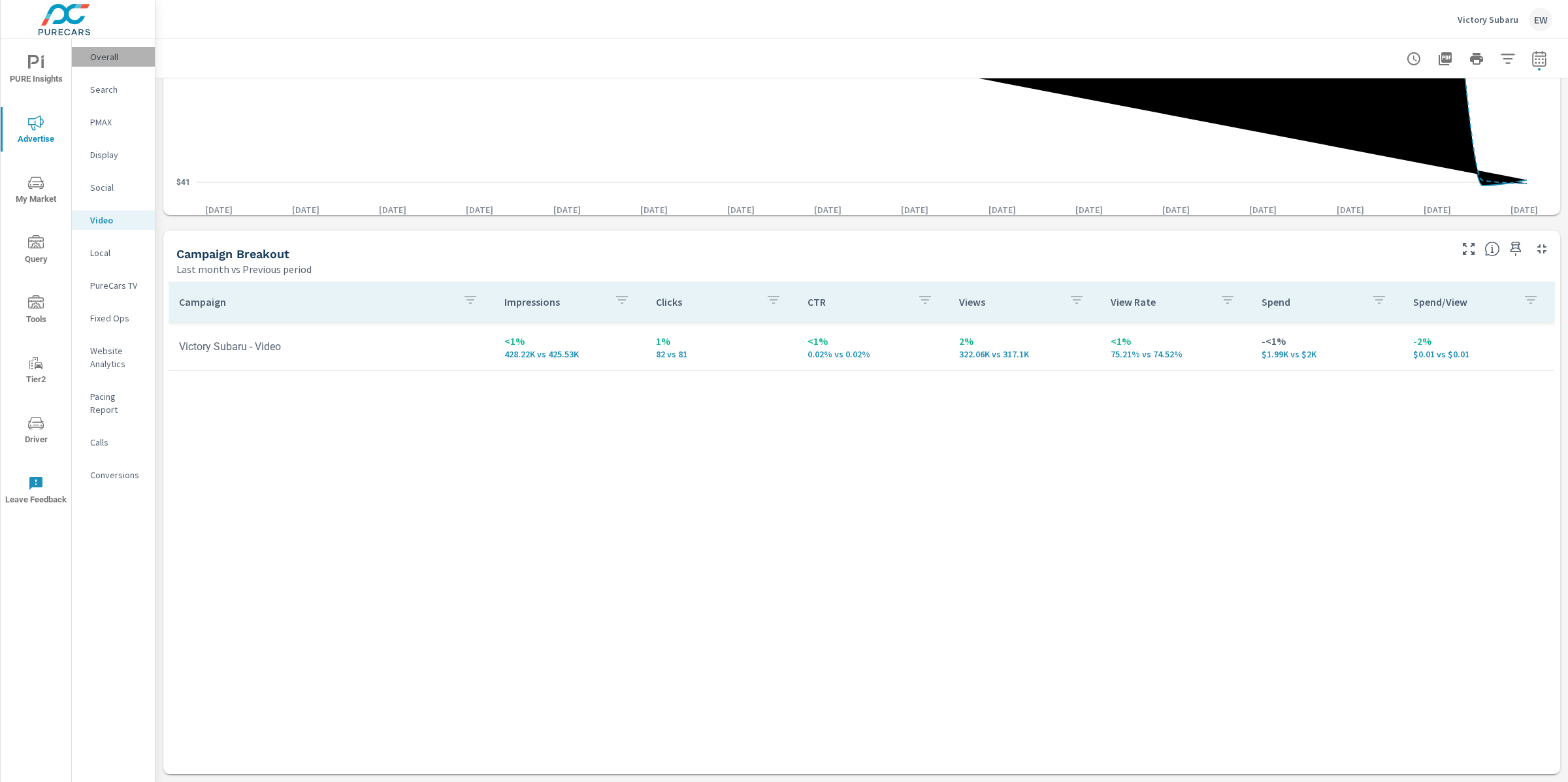
click at [108, 58] on p "Overall" at bounding box center [117, 56] width 54 height 13
